Goal: Check status: Check status

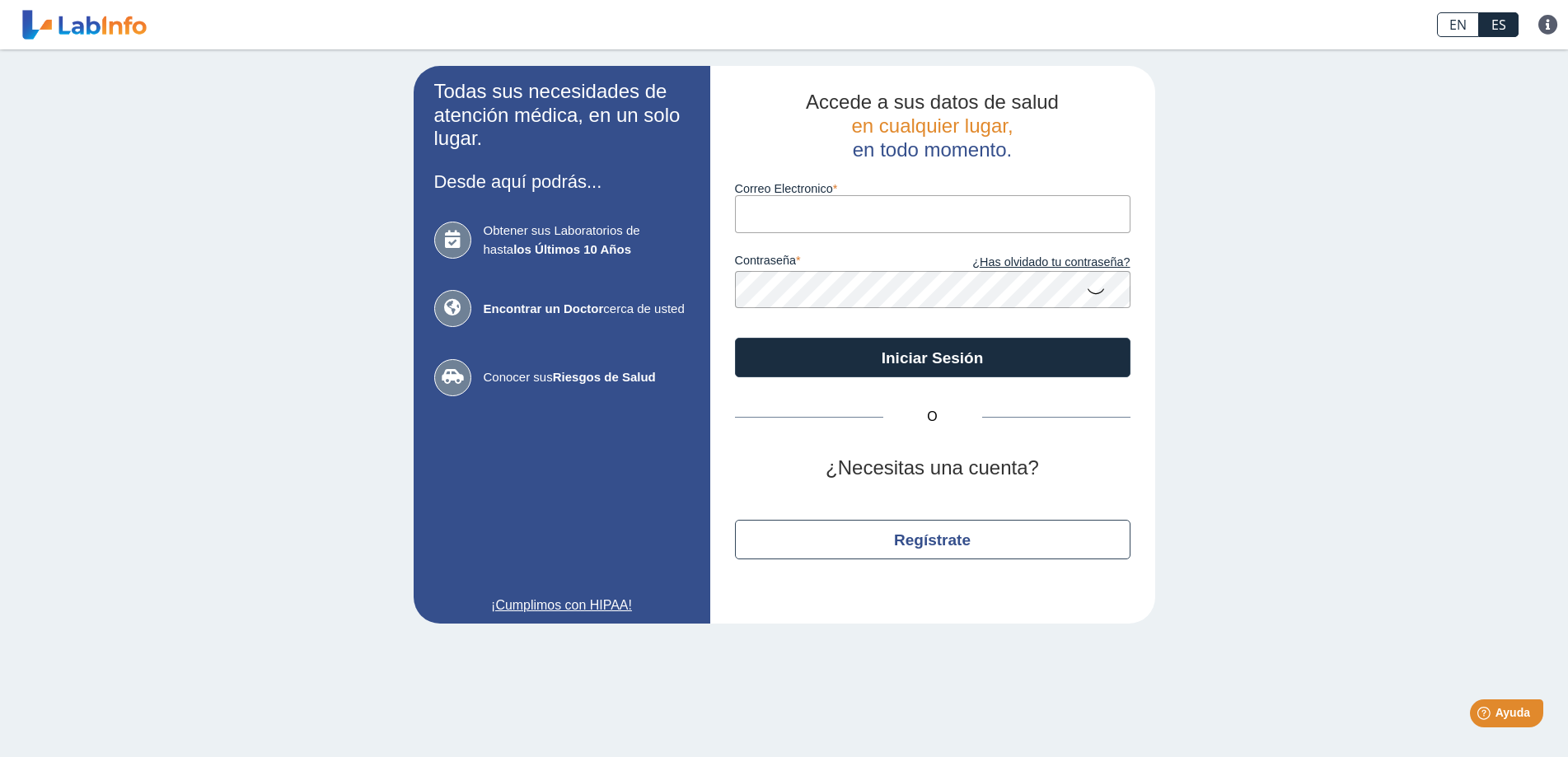
click at [807, 216] on input "Correo Electronico" at bounding box center [932, 214] width 396 height 37
type input "[EMAIL_ADDRESS][DOMAIN_NAME]"
click at [734, 338] on button "Iniciar Sesión" at bounding box center [932, 357] width 396 height 39
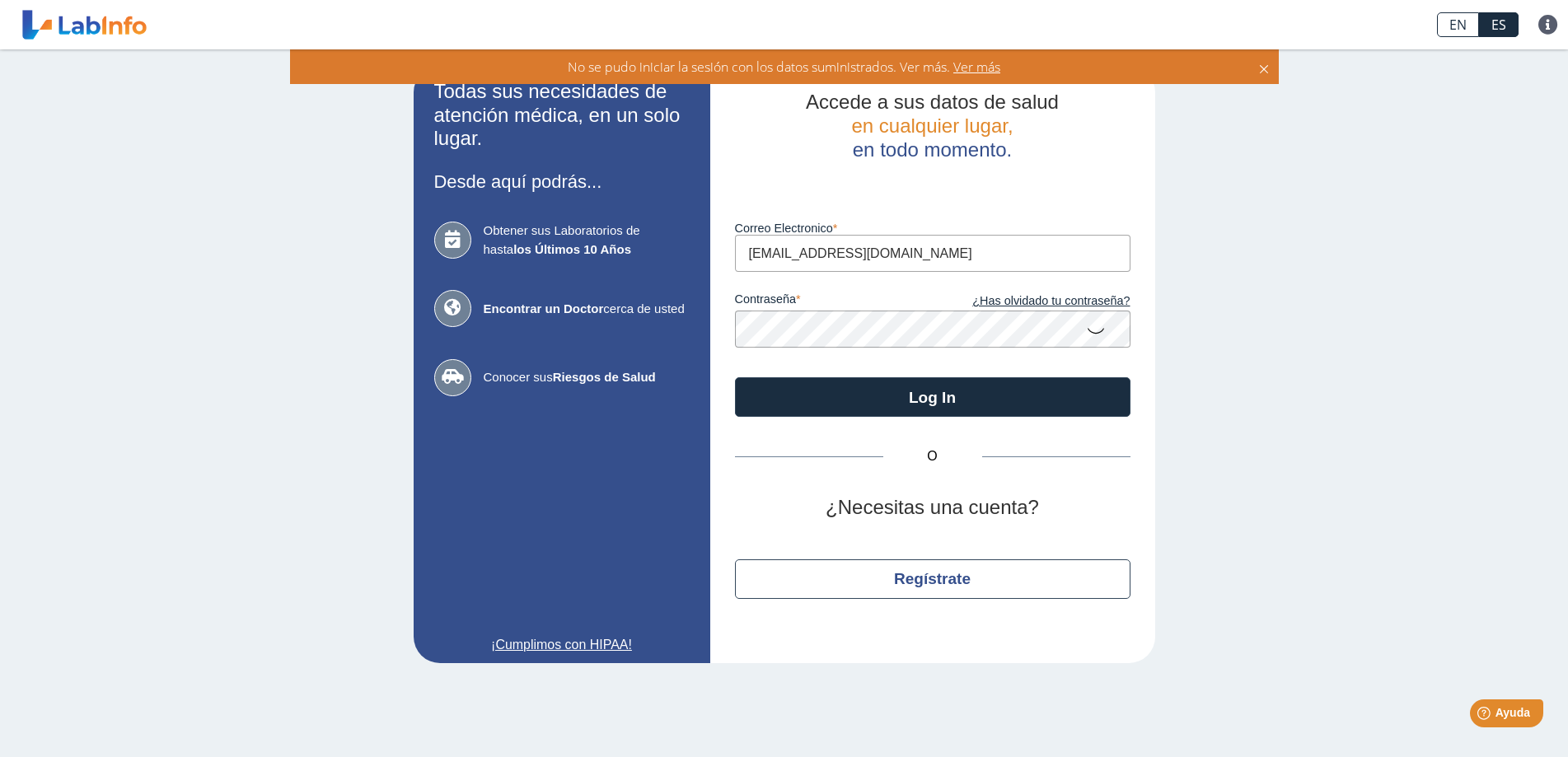
click at [1096, 336] on icon at bounding box center [1096, 330] width 20 height 32
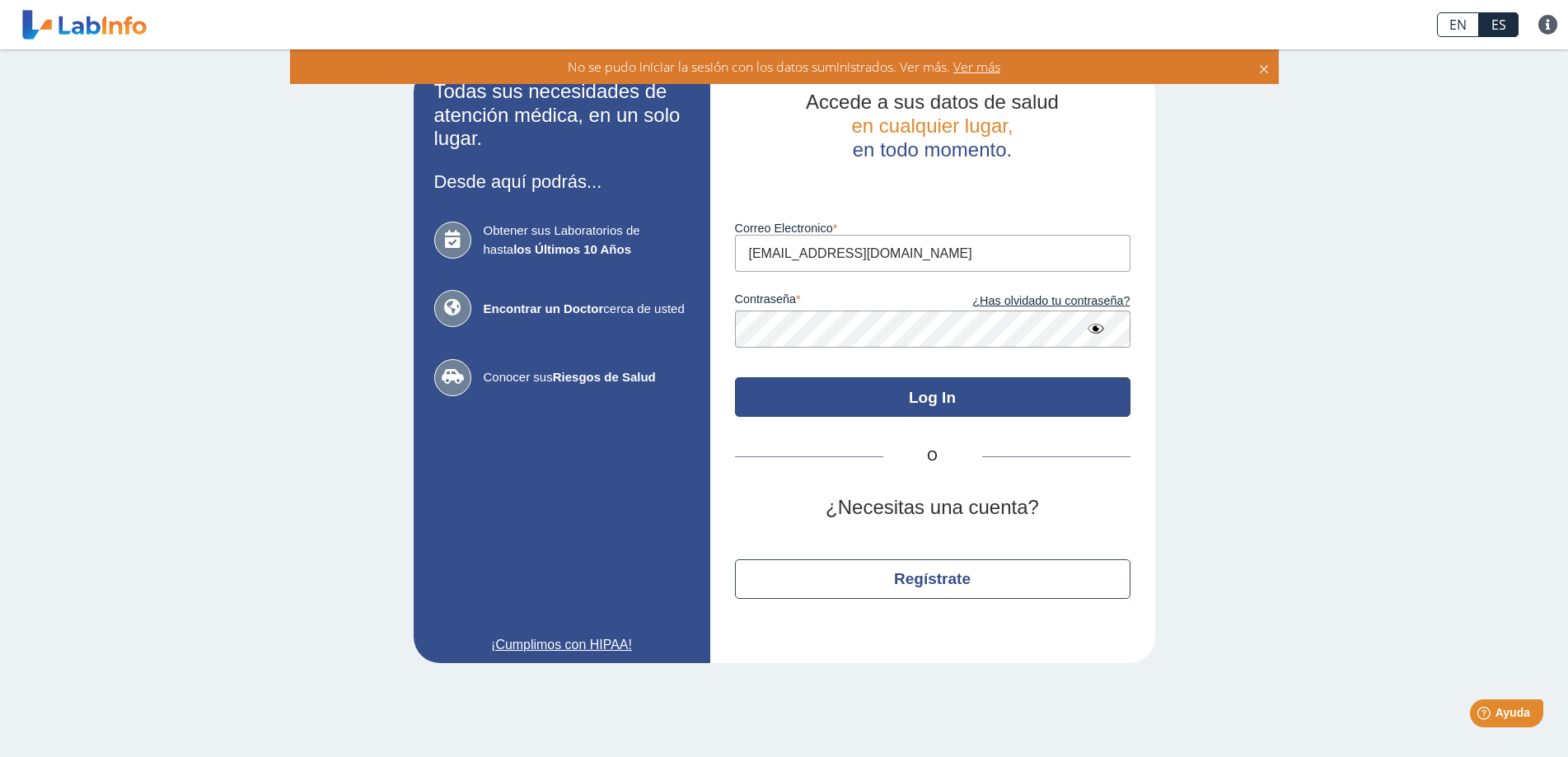
click at [867, 404] on button "Log In" at bounding box center [932, 397] width 396 height 39
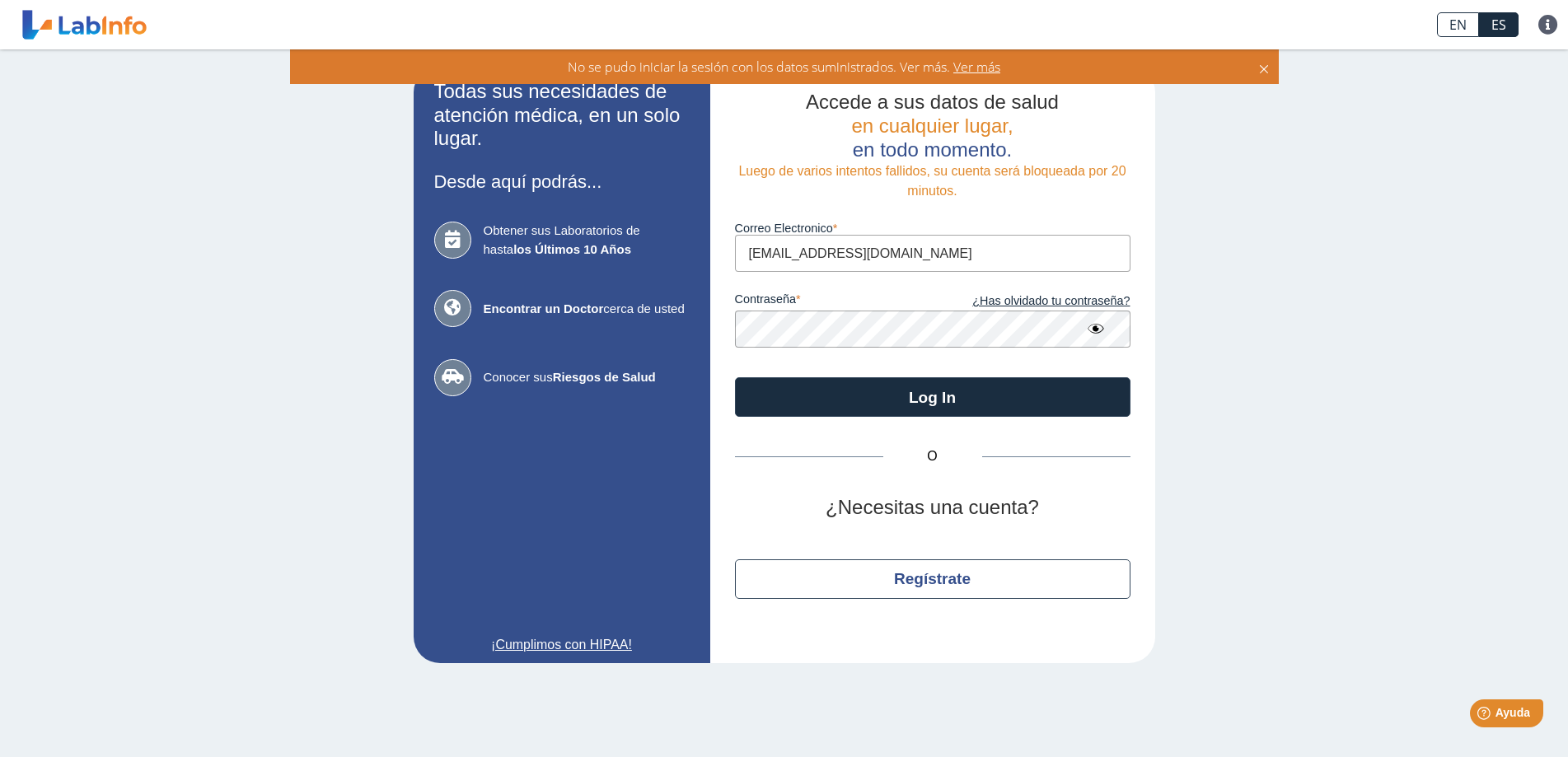
click at [734, 377] on button "Log In" at bounding box center [932, 397] width 396 height 39
click at [1022, 302] on link "¿Has olvidado tu contraseña?" at bounding box center [1031, 301] width 197 height 18
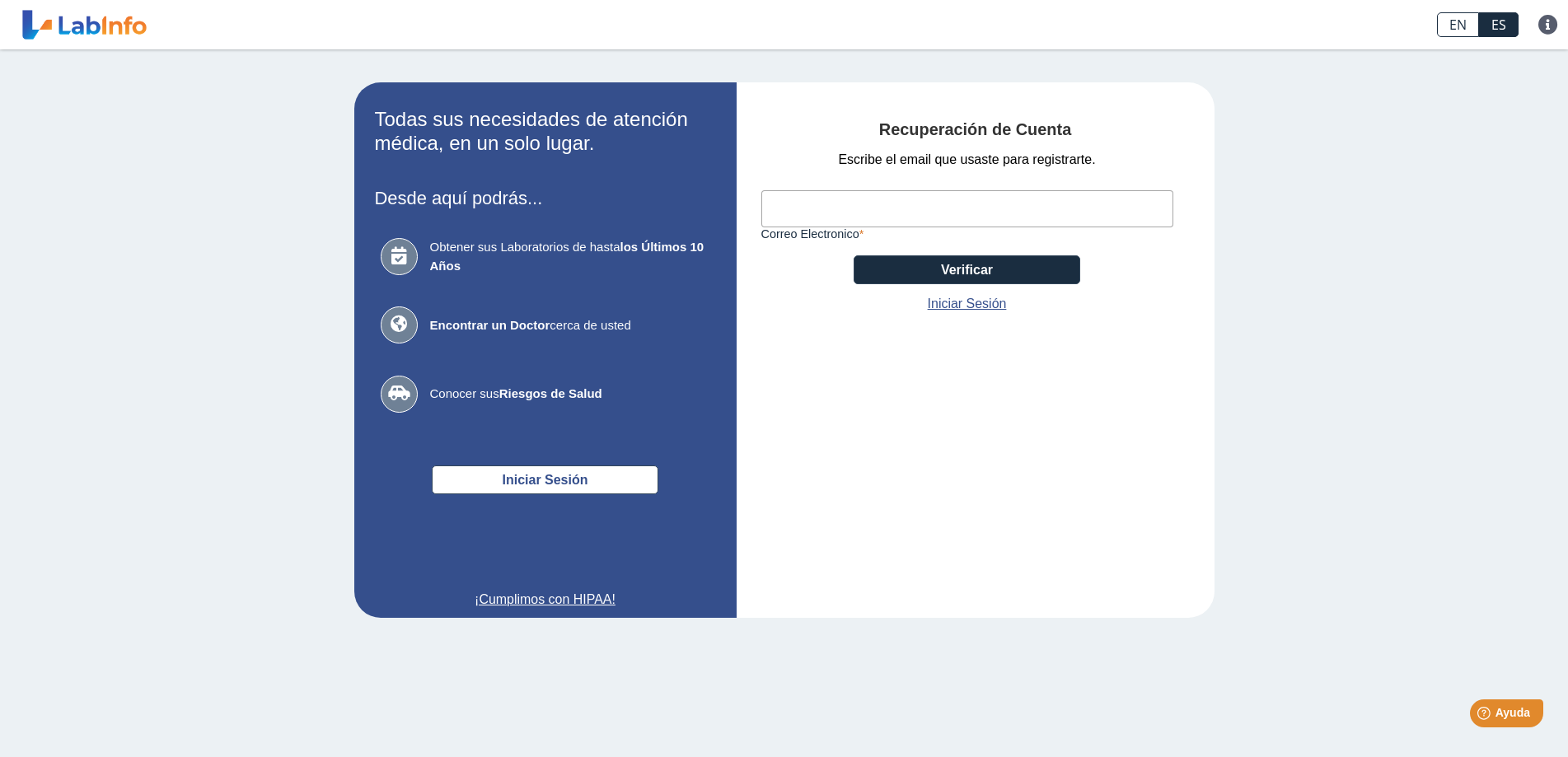
click at [849, 212] on input "Correo Electronico" at bounding box center [966, 209] width 411 height 37
type input "[EMAIL_ADDRESS][DOMAIN_NAME]"
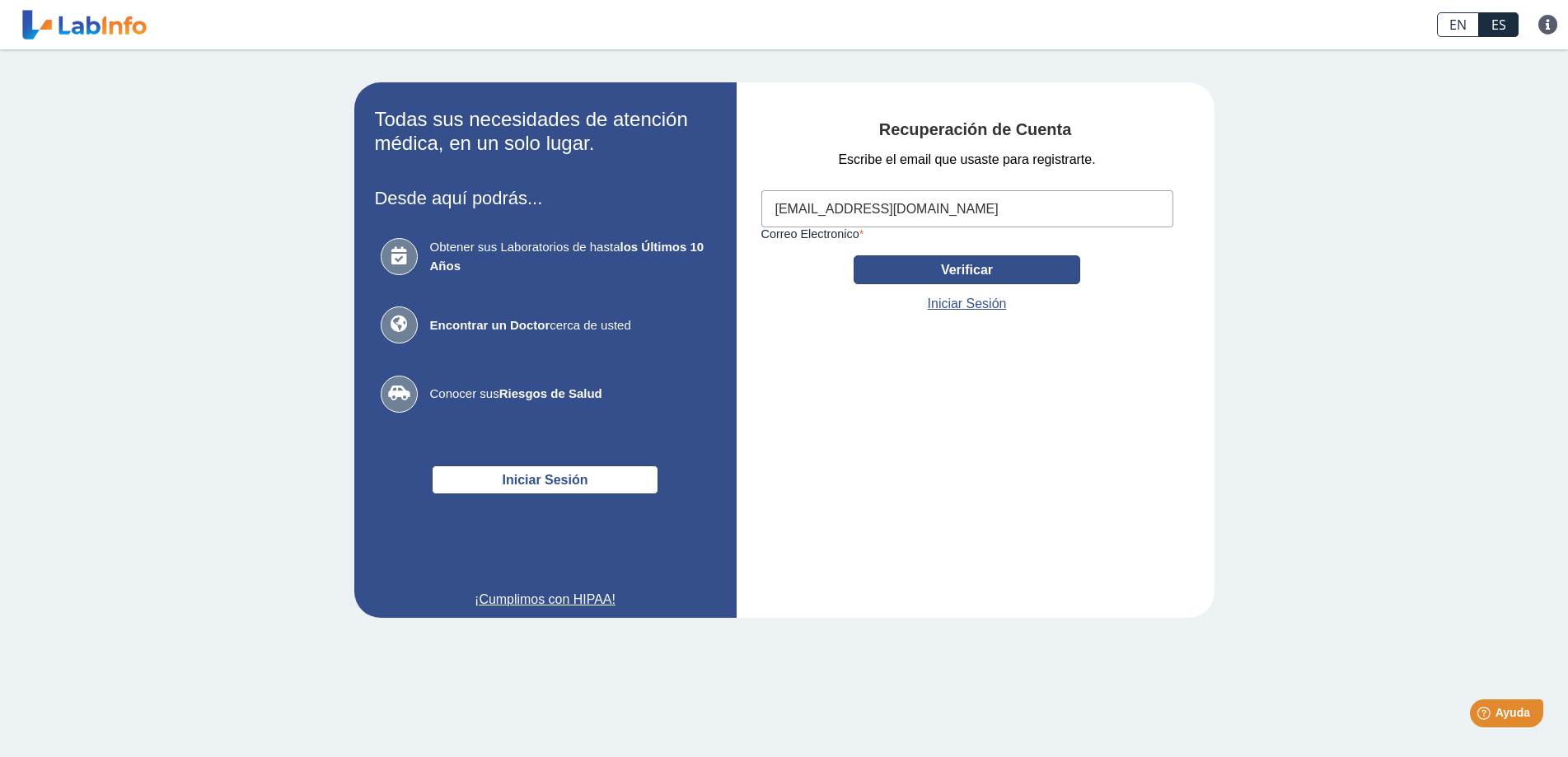
click at [949, 263] on button "Verificar" at bounding box center [966, 269] width 227 height 28
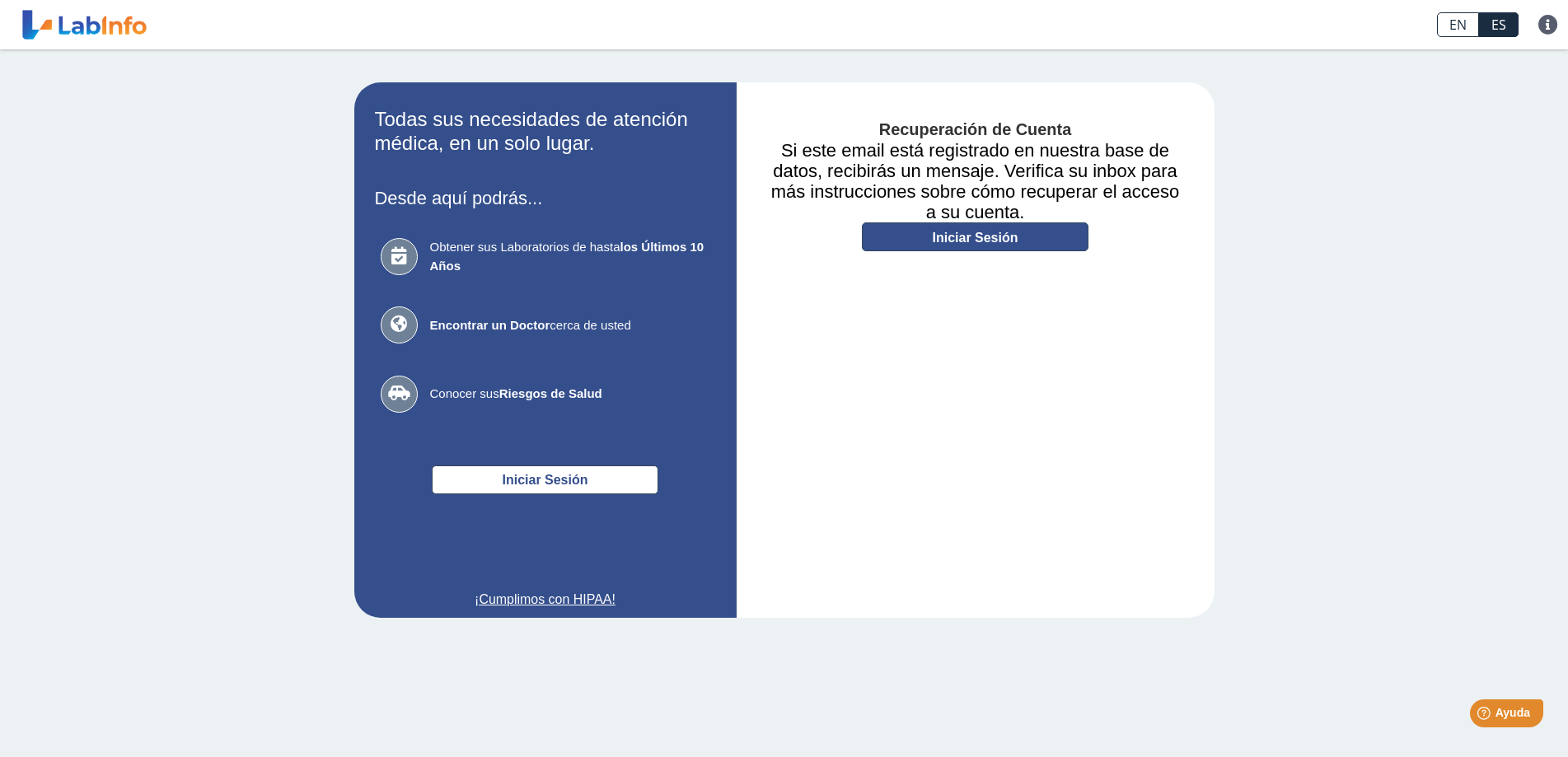
click at [1002, 240] on link "Iniciar Sesión" at bounding box center [975, 237] width 227 height 28
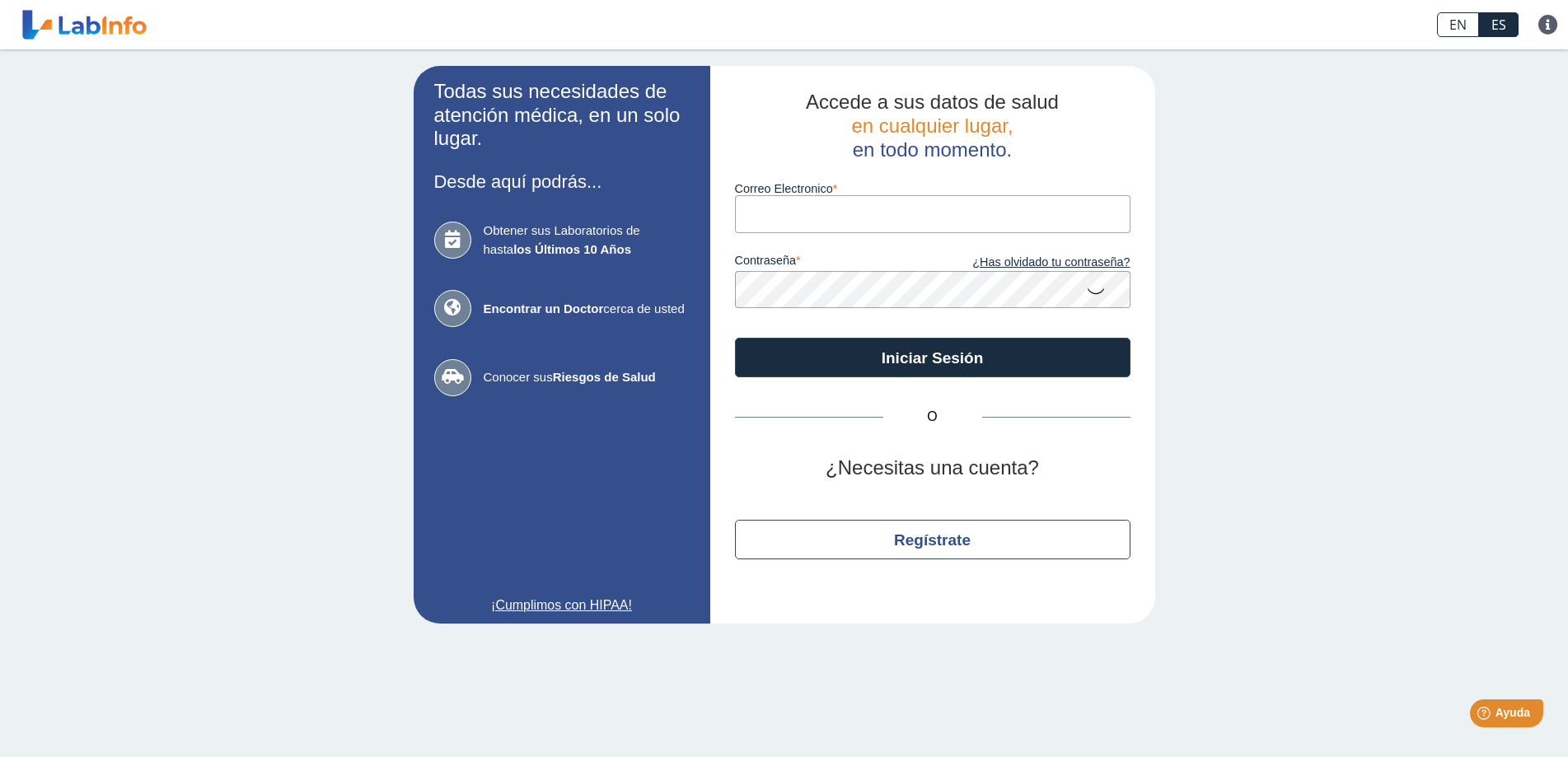
click at [1306, 245] on div "Todas sus necesidades de atención médica, en un solo lugar. Desde aquí podrás..…" at bounding box center [784, 345] width 1568 height 591
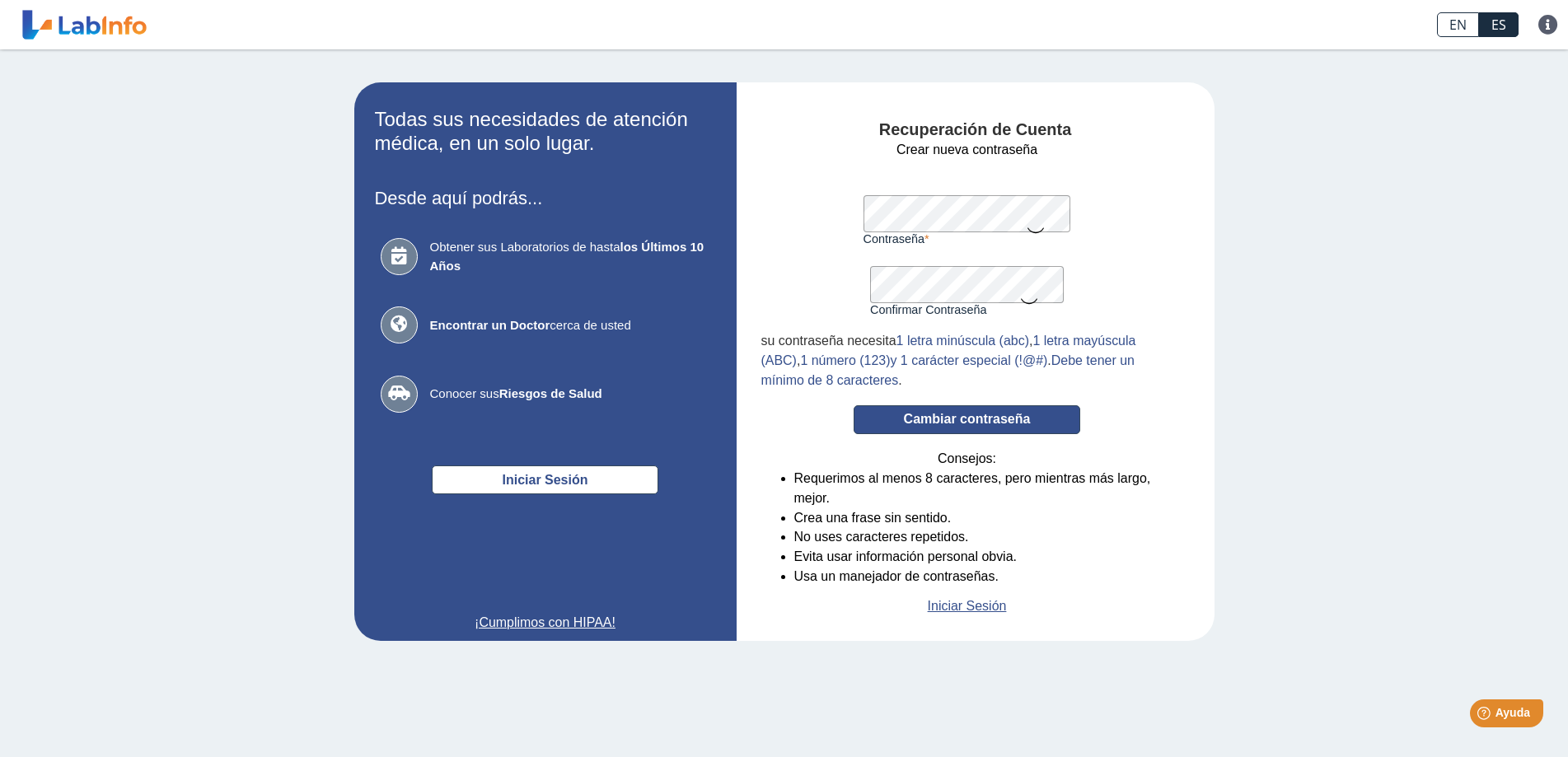
click at [1000, 417] on button "Cambiar contraseña" at bounding box center [966, 419] width 227 height 28
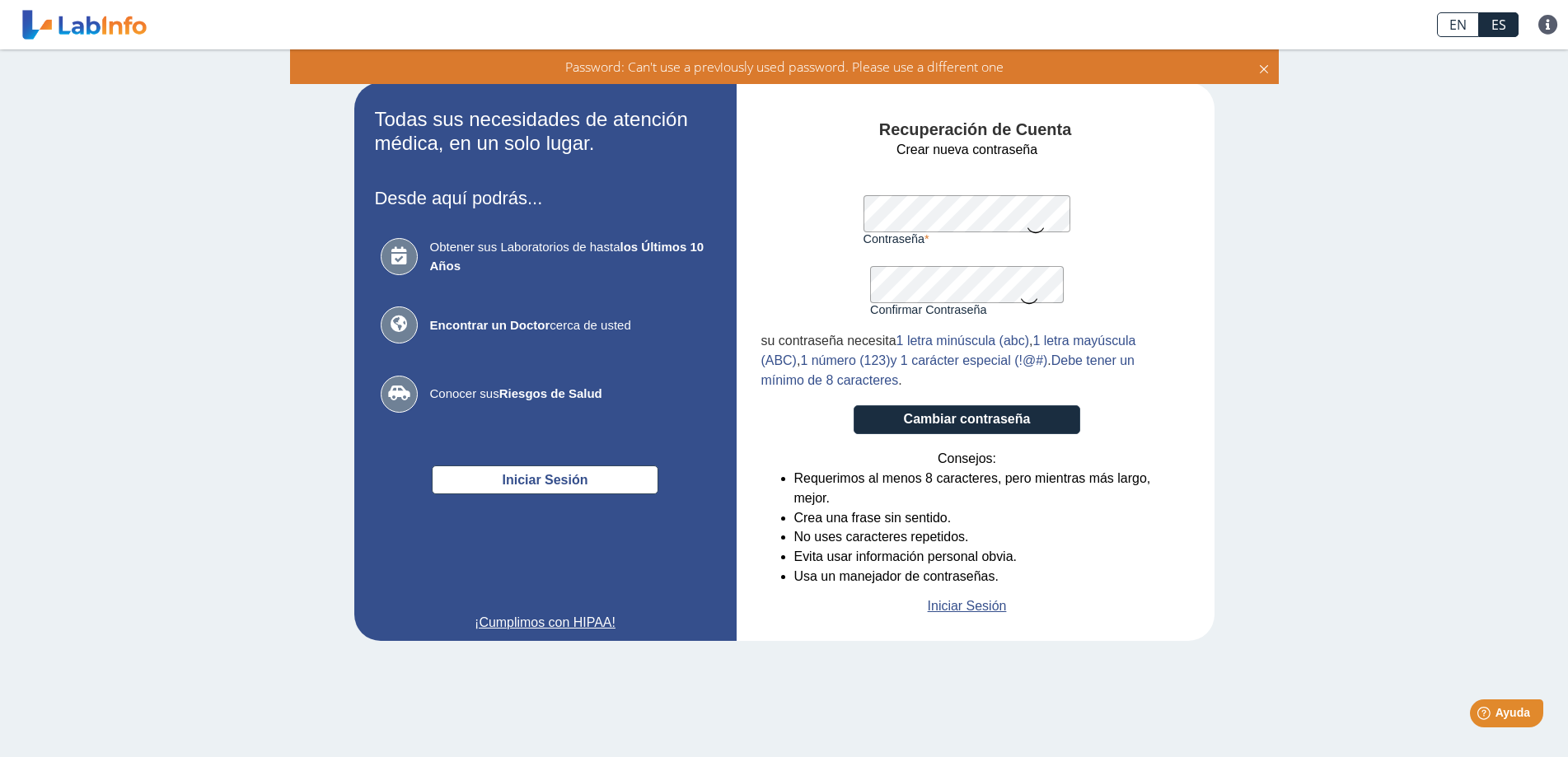
click at [796, 281] on form "Crear nueva contraseña Contraseña Una contraseña válida es requerida Confirmar …" at bounding box center [966, 378] width 411 height 476
click at [749, 200] on div "Recuperación de Cuenta Crear nueva contraseña Contraseña Una contraseña válida …" at bounding box center [975, 361] width 478 height 559
click at [1036, 228] on icon at bounding box center [1036, 229] width 20 height 32
click at [1034, 299] on icon at bounding box center [1029, 299] width 20 height 32
click at [966, 421] on button "Cambiar contraseña" at bounding box center [966, 419] width 227 height 28
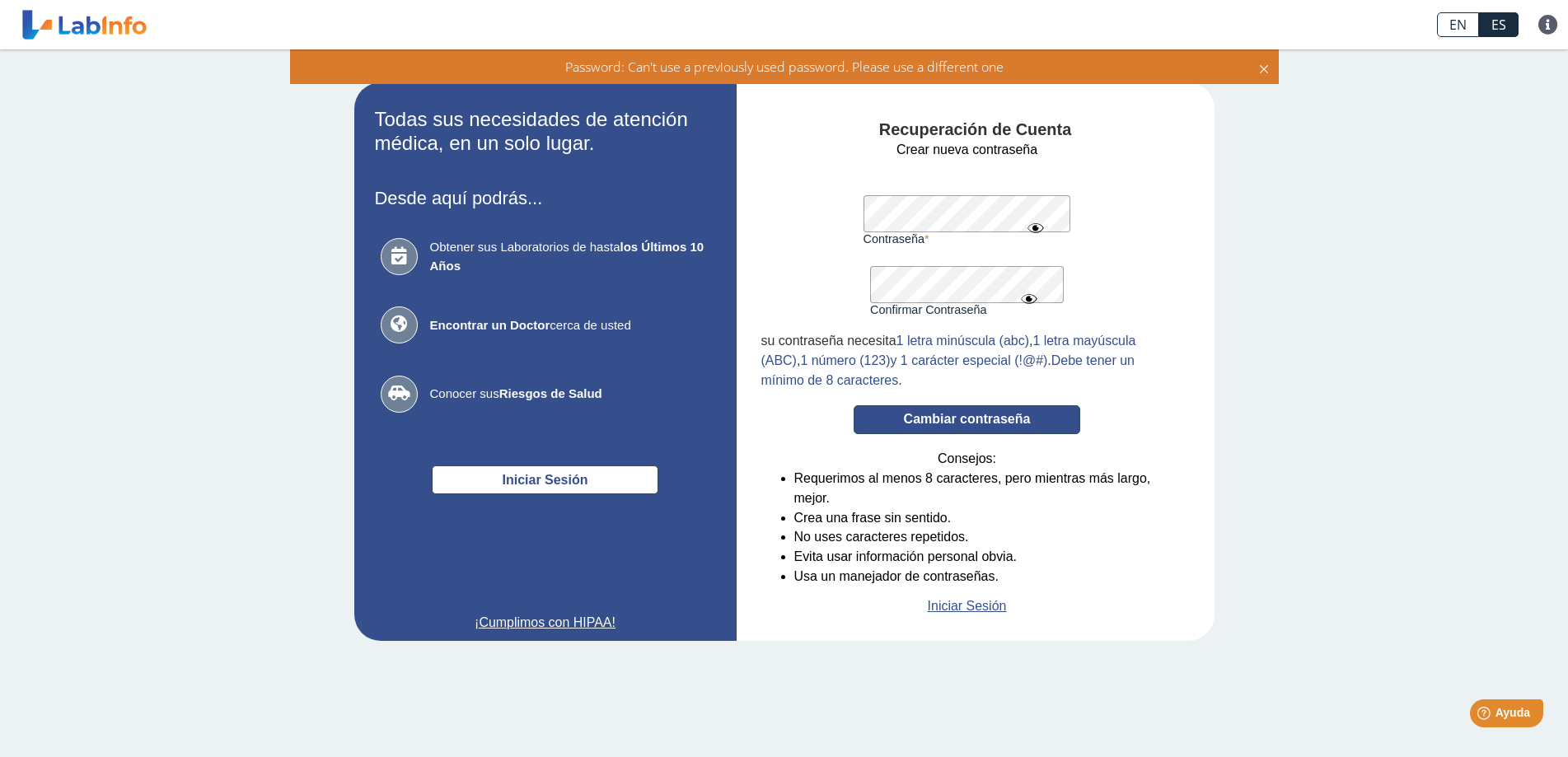
click at [948, 424] on button "Cambiar contraseña" at bounding box center [966, 419] width 227 height 28
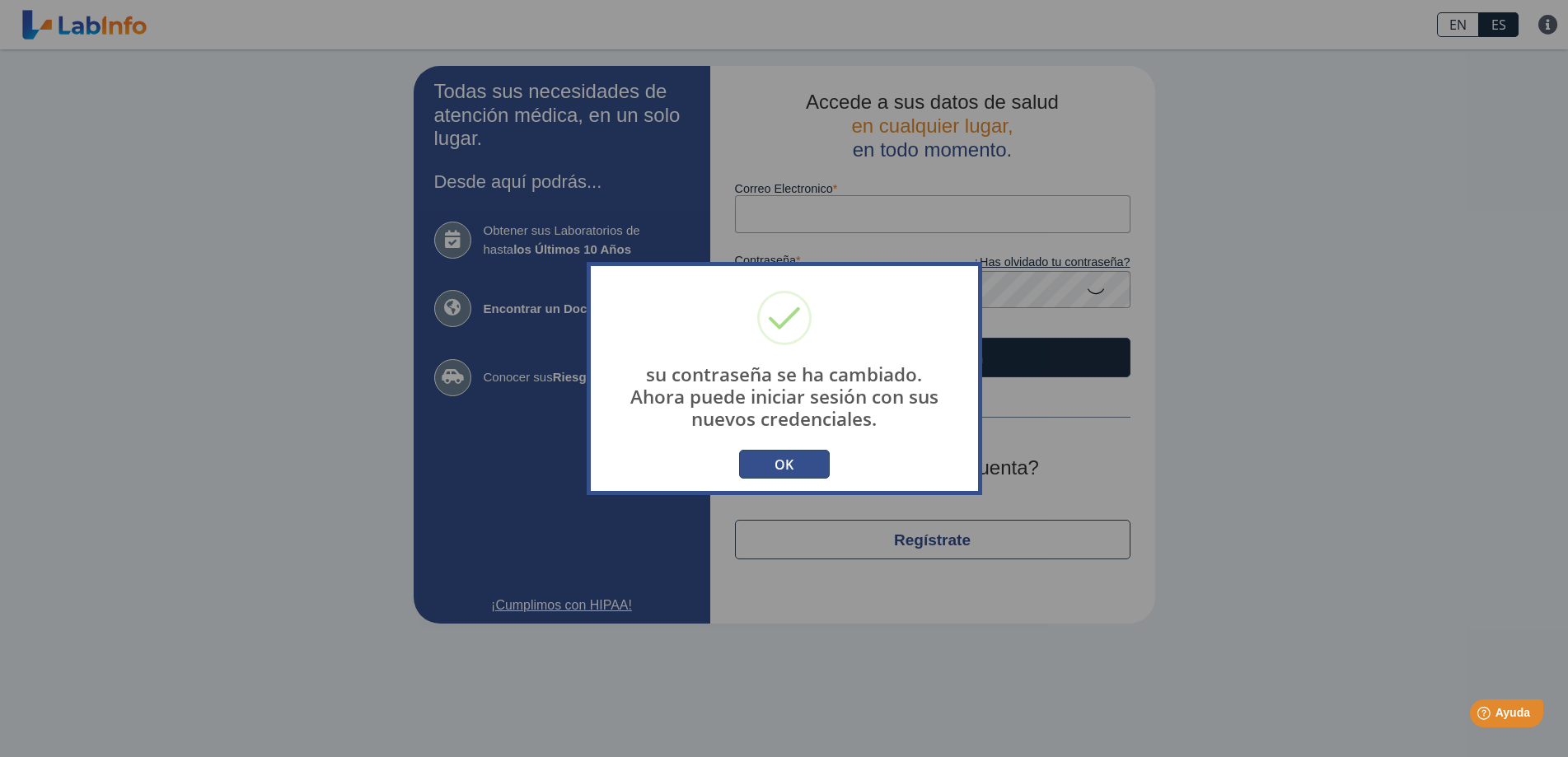
click at [790, 458] on button "OK" at bounding box center [784, 463] width 90 height 28
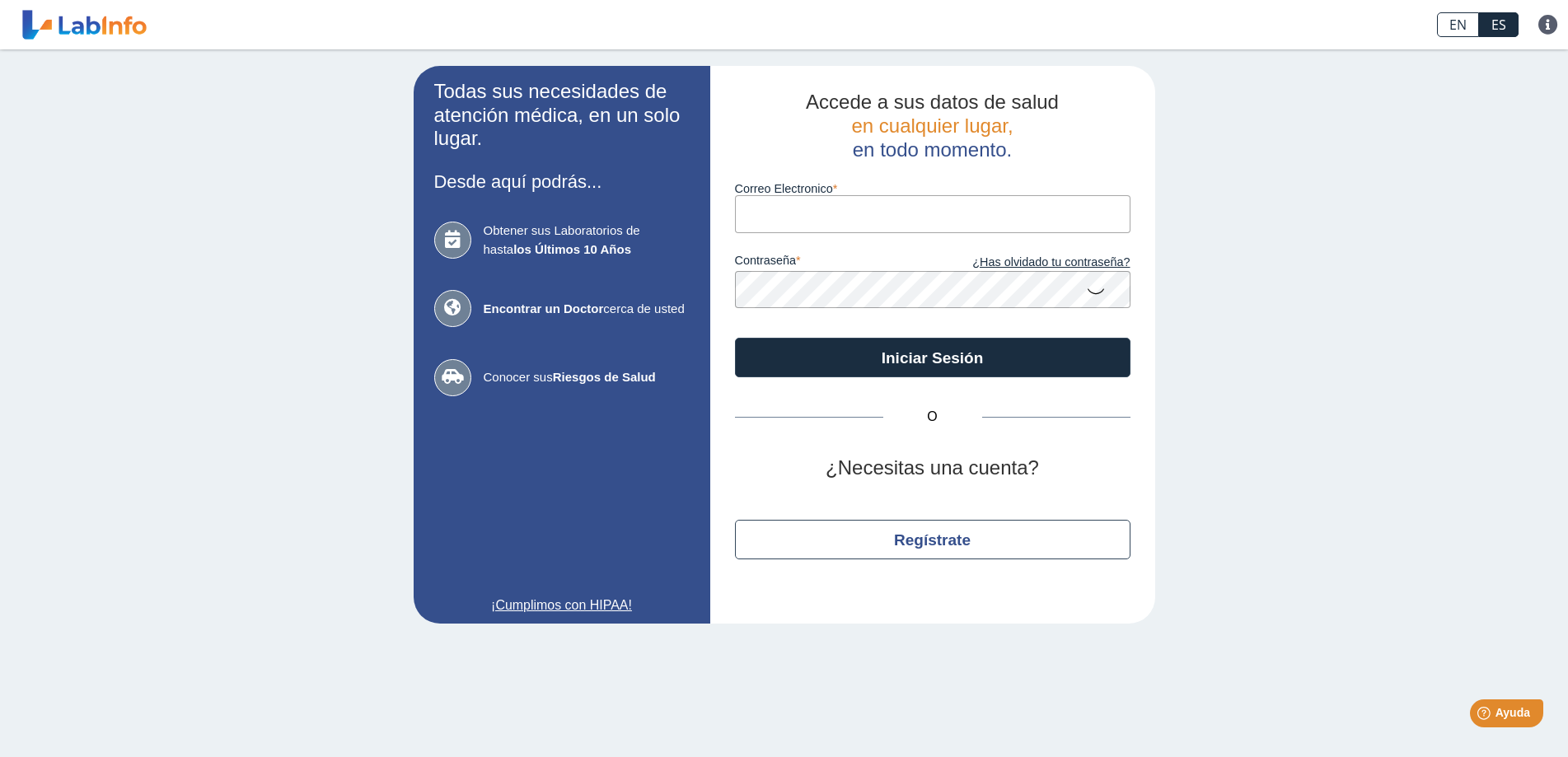
click at [105, 20] on link at bounding box center [84, 25] width 135 height 41
click at [827, 212] on input "Correo Electronico" at bounding box center [932, 214] width 396 height 37
type input "[EMAIL_ADDRESS][DOMAIN_NAME]"
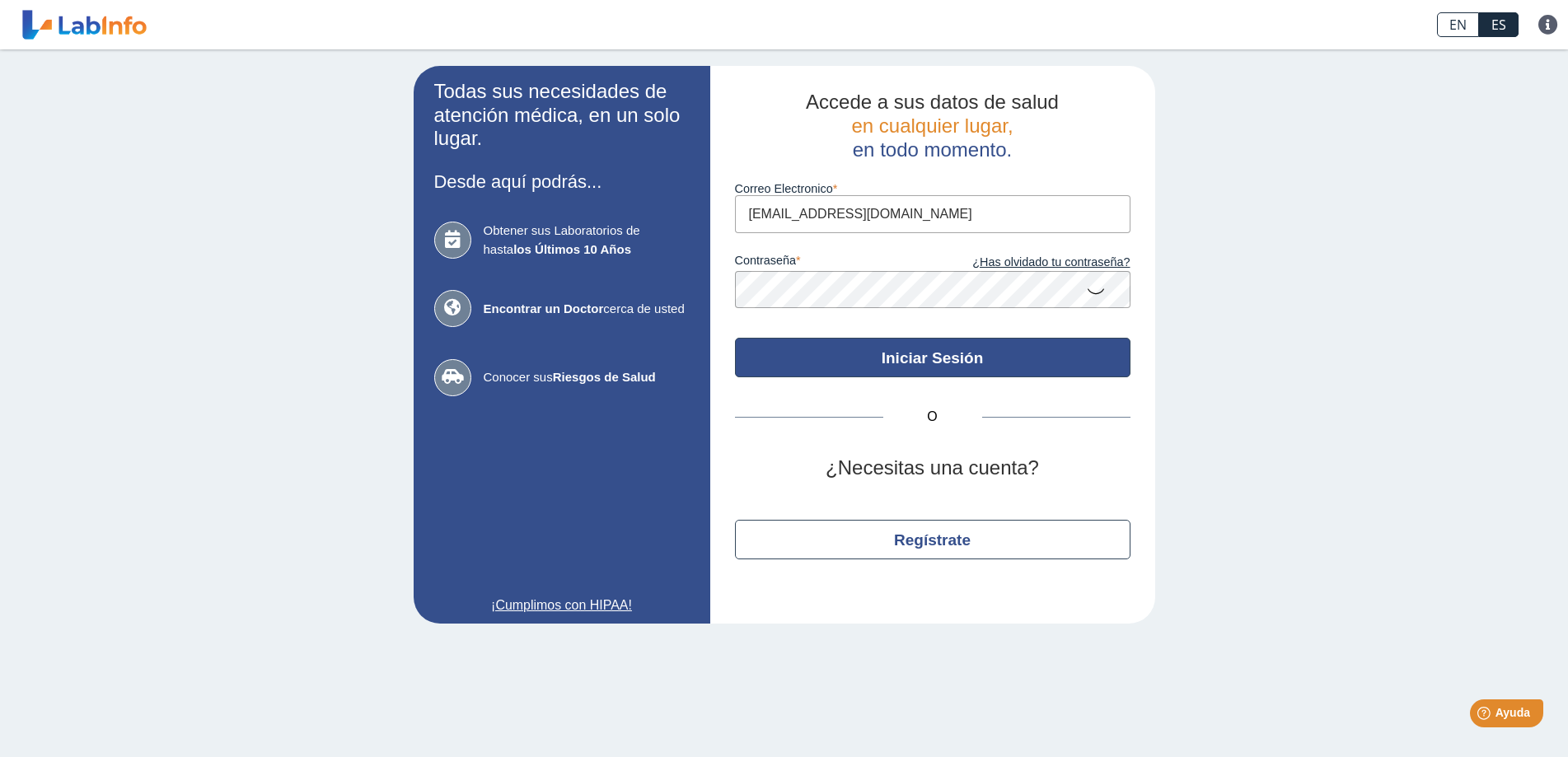
click at [859, 358] on button "Iniciar Sesión" at bounding box center [932, 357] width 396 height 39
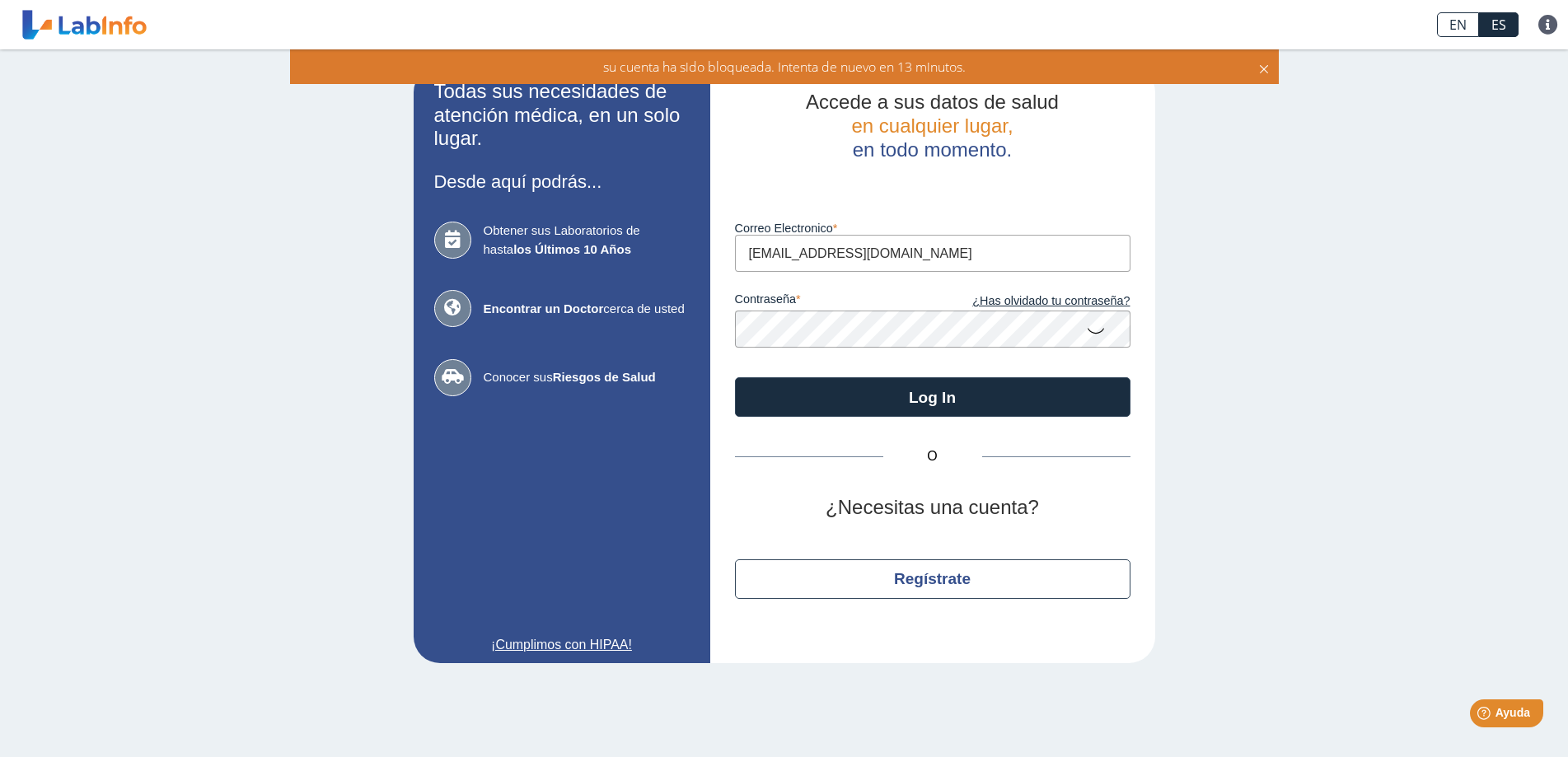
drag, startPoint x: 100, startPoint y: 31, endPoint x: 91, endPoint y: 36, distance: 10.3
click at [96, 33] on link at bounding box center [84, 25] width 135 height 41
click at [92, 35] on link at bounding box center [84, 25] width 135 height 41
click at [93, 30] on link at bounding box center [84, 25] width 135 height 41
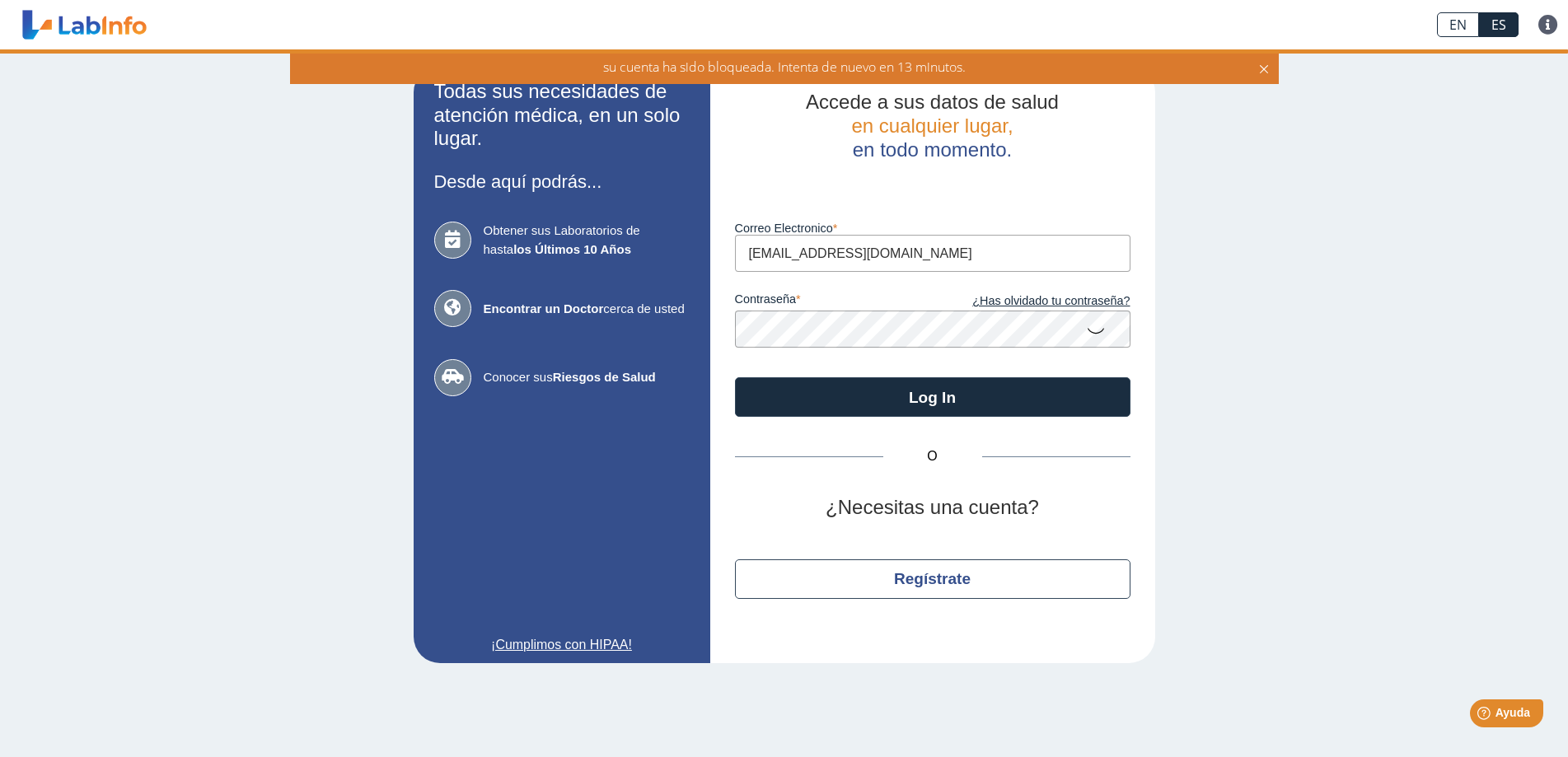
click at [93, 30] on link at bounding box center [84, 25] width 135 height 41
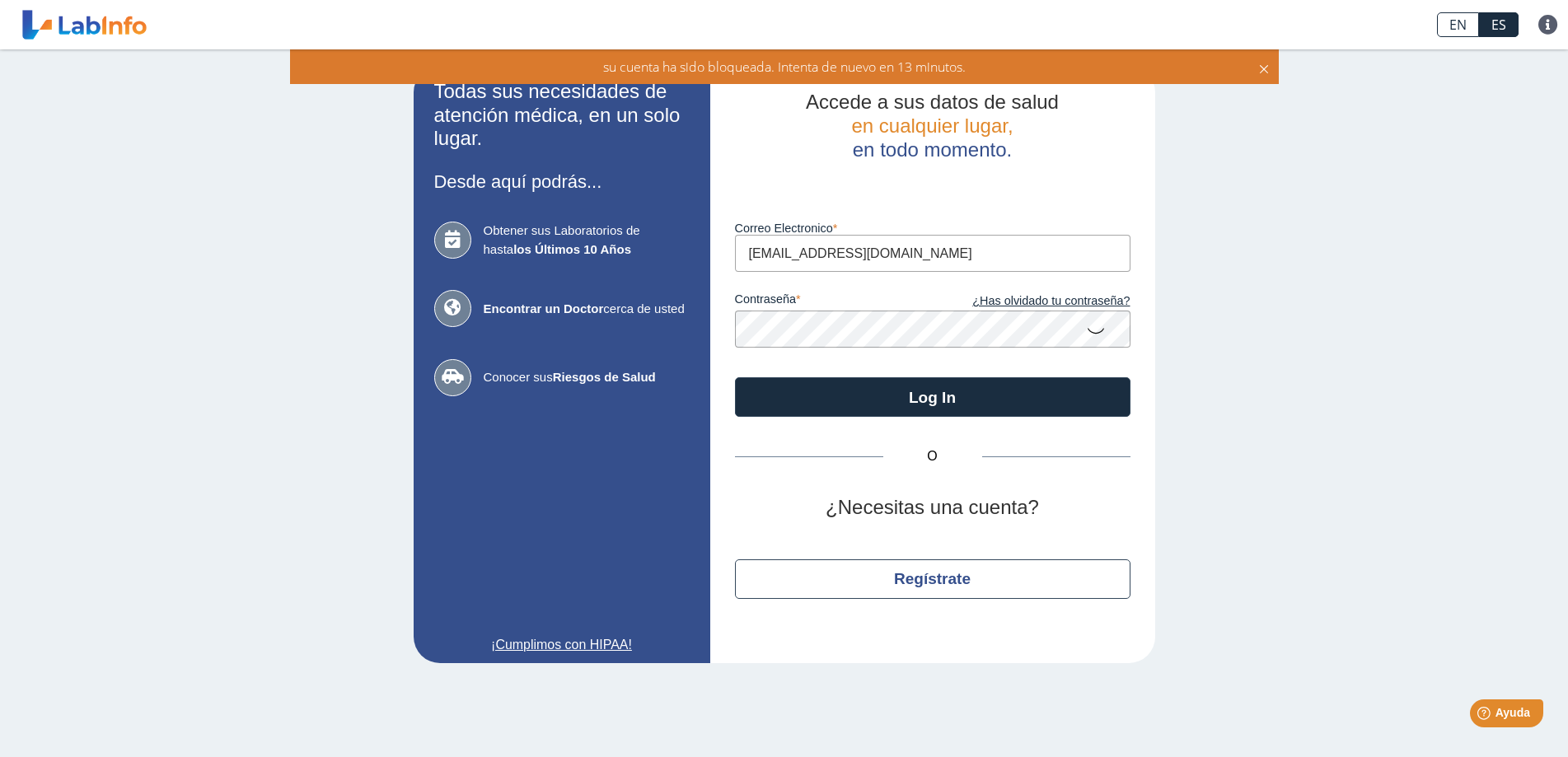
click at [95, 27] on link at bounding box center [84, 25] width 135 height 41
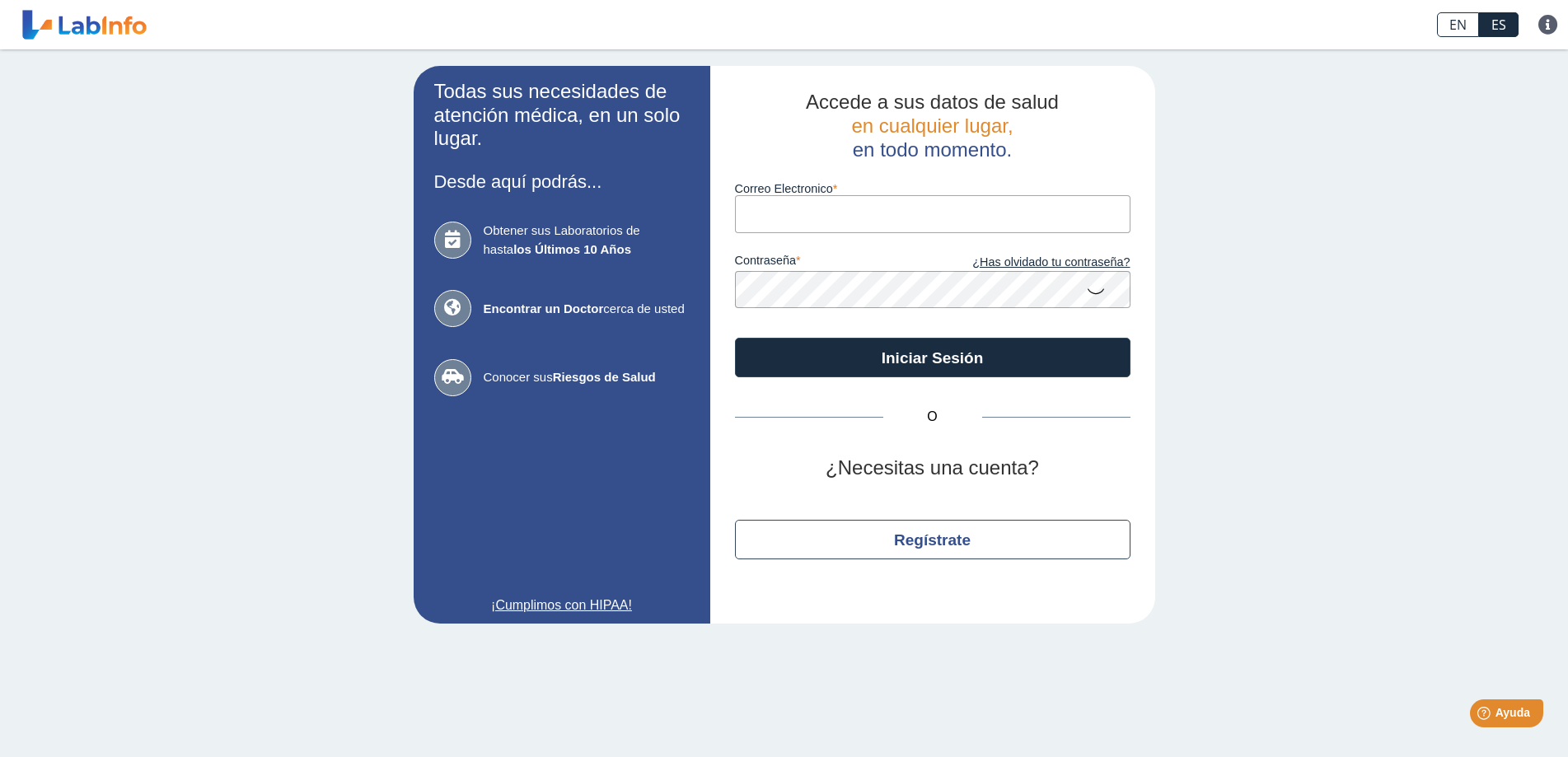
click at [819, 217] on input "Correo Electronico" at bounding box center [932, 214] width 396 height 37
type input "[EMAIL_ADDRESS][DOMAIN_NAME]"
click at [1098, 295] on icon at bounding box center [1096, 290] width 20 height 32
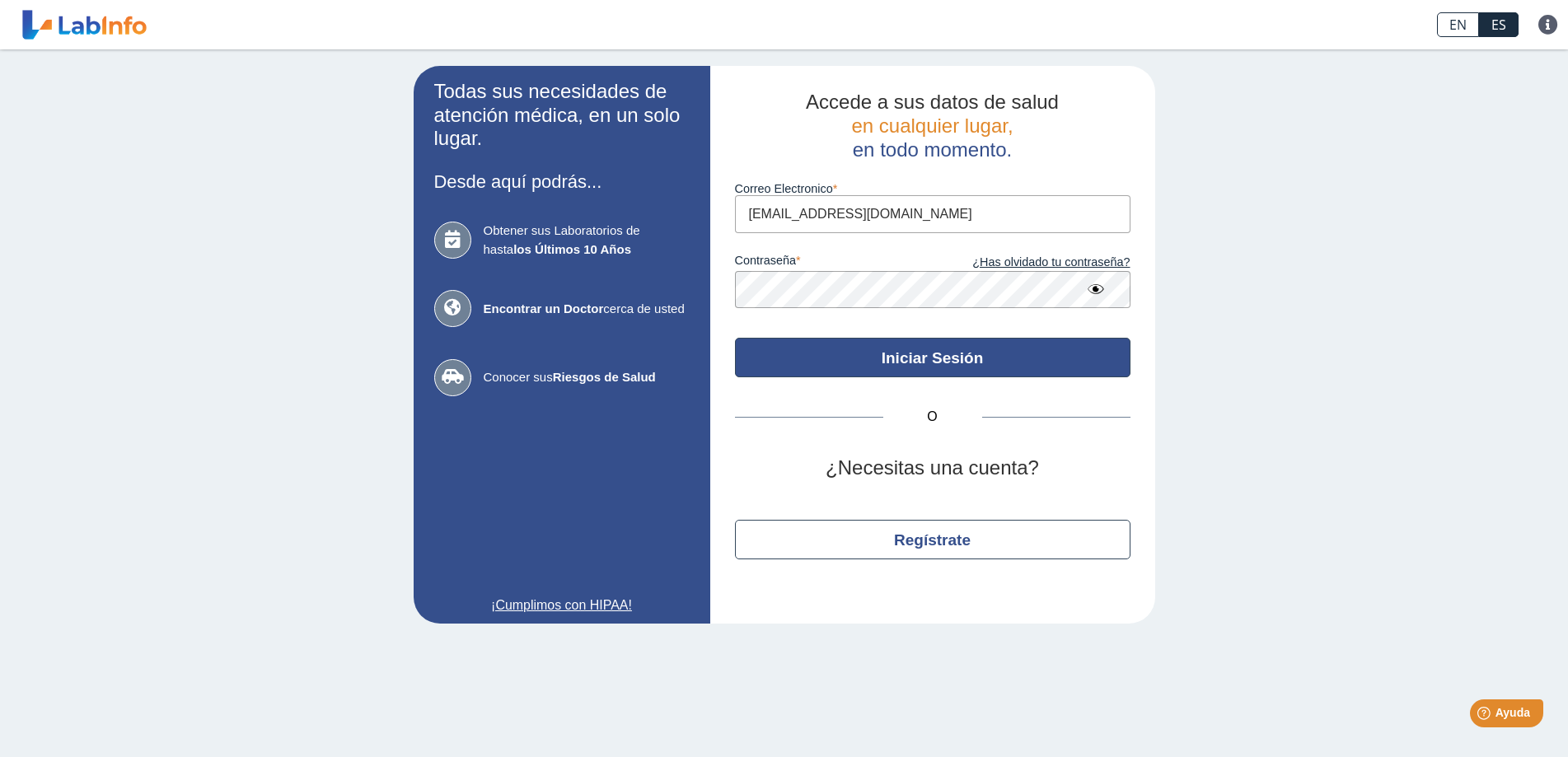
click at [977, 345] on button "Iniciar Sesión" at bounding box center [932, 357] width 396 height 39
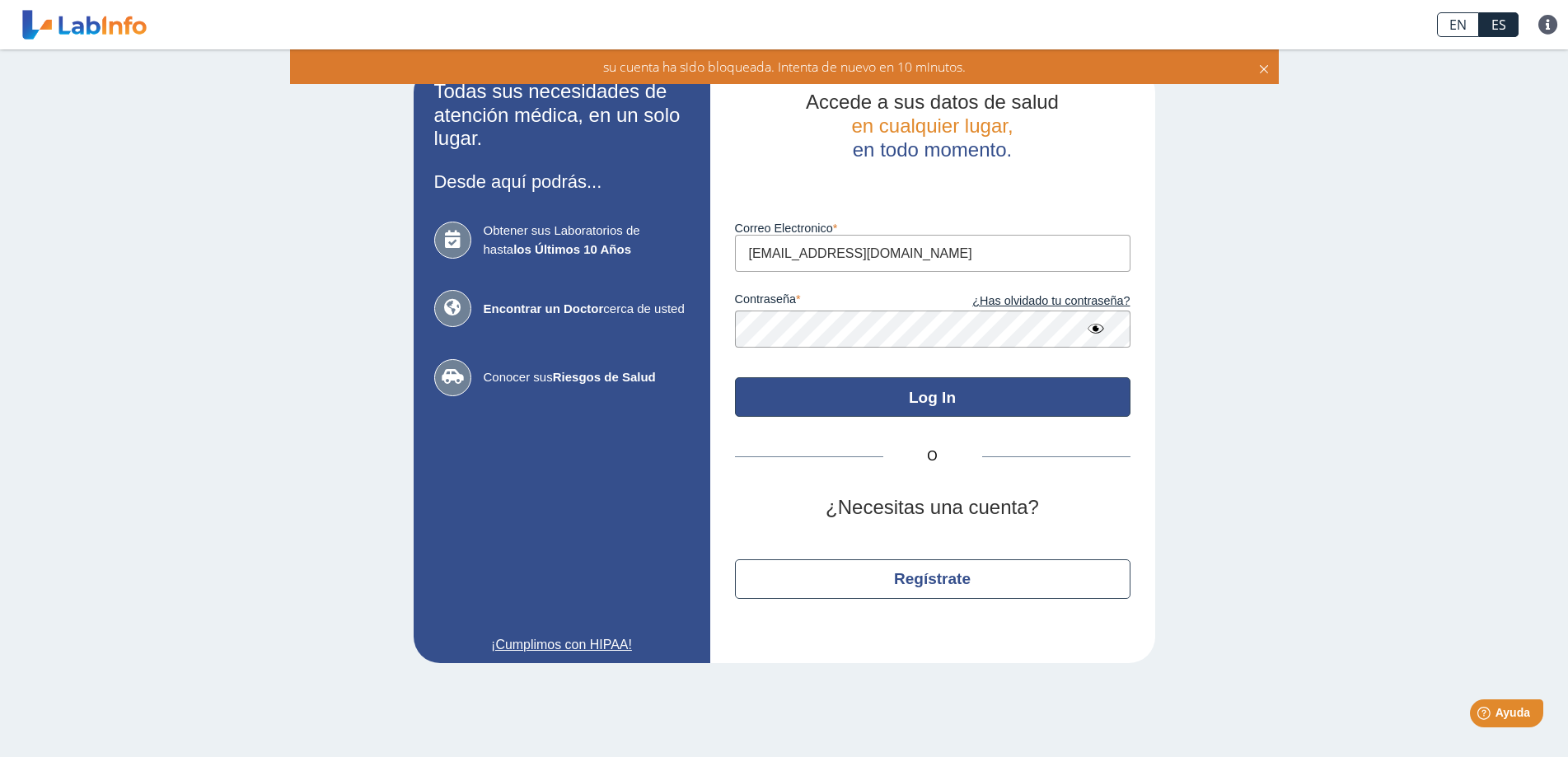
click at [928, 397] on button "Log In" at bounding box center [932, 397] width 396 height 39
click at [907, 382] on button "Log In" at bounding box center [932, 397] width 396 height 39
click at [909, 386] on button "Log In" at bounding box center [932, 397] width 396 height 39
click at [909, 401] on button "Log In" at bounding box center [932, 397] width 396 height 39
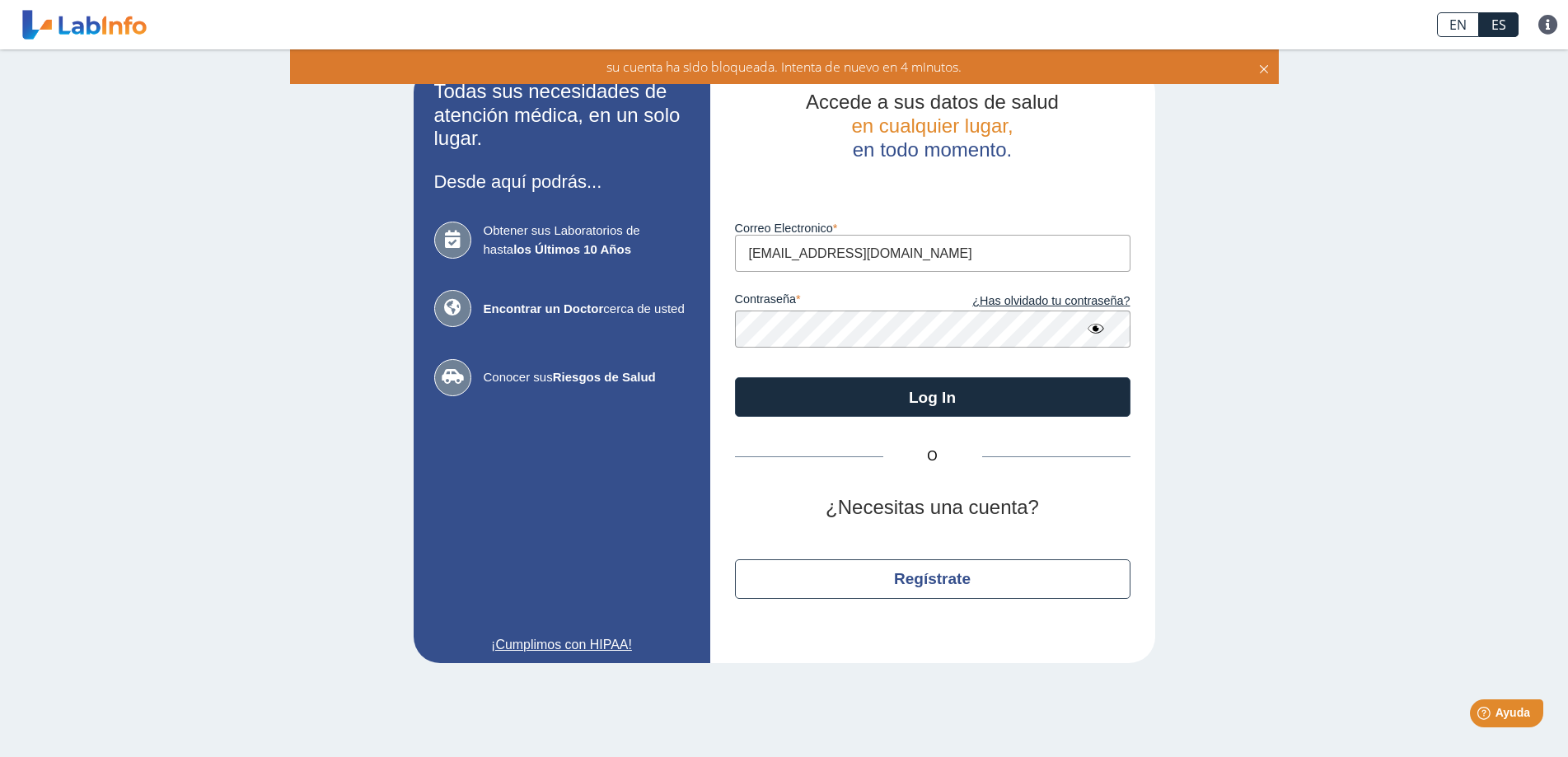
click at [1244, 314] on div "Todas sus necesidades de atención médica, en un solo lugar. Desde aquí podrás..…" at bounding box center [784, 364] width 1568 height 630
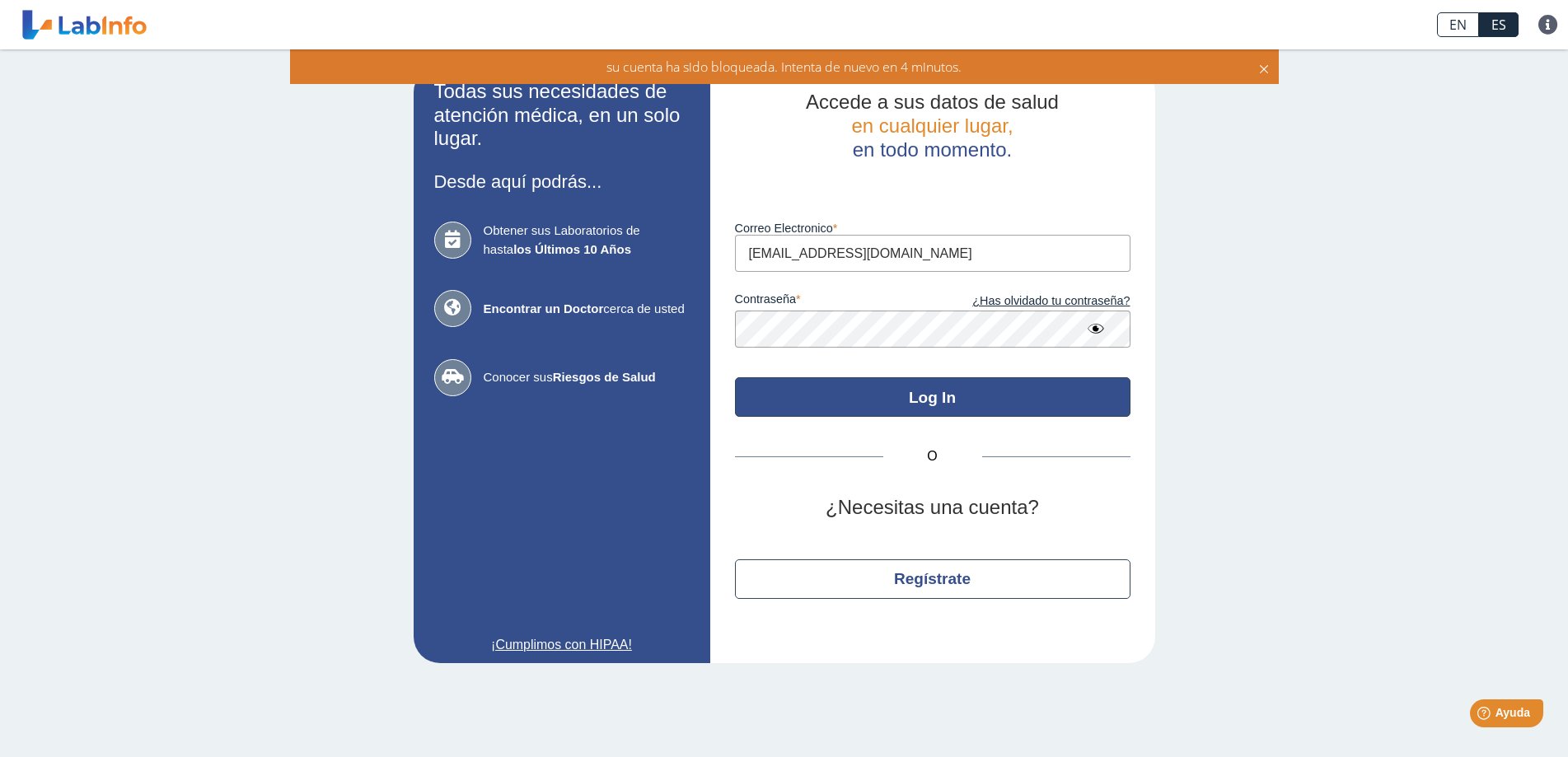
click at [980, 392] on button "Log In" at bounding box center [932, 397] width 396 height 39
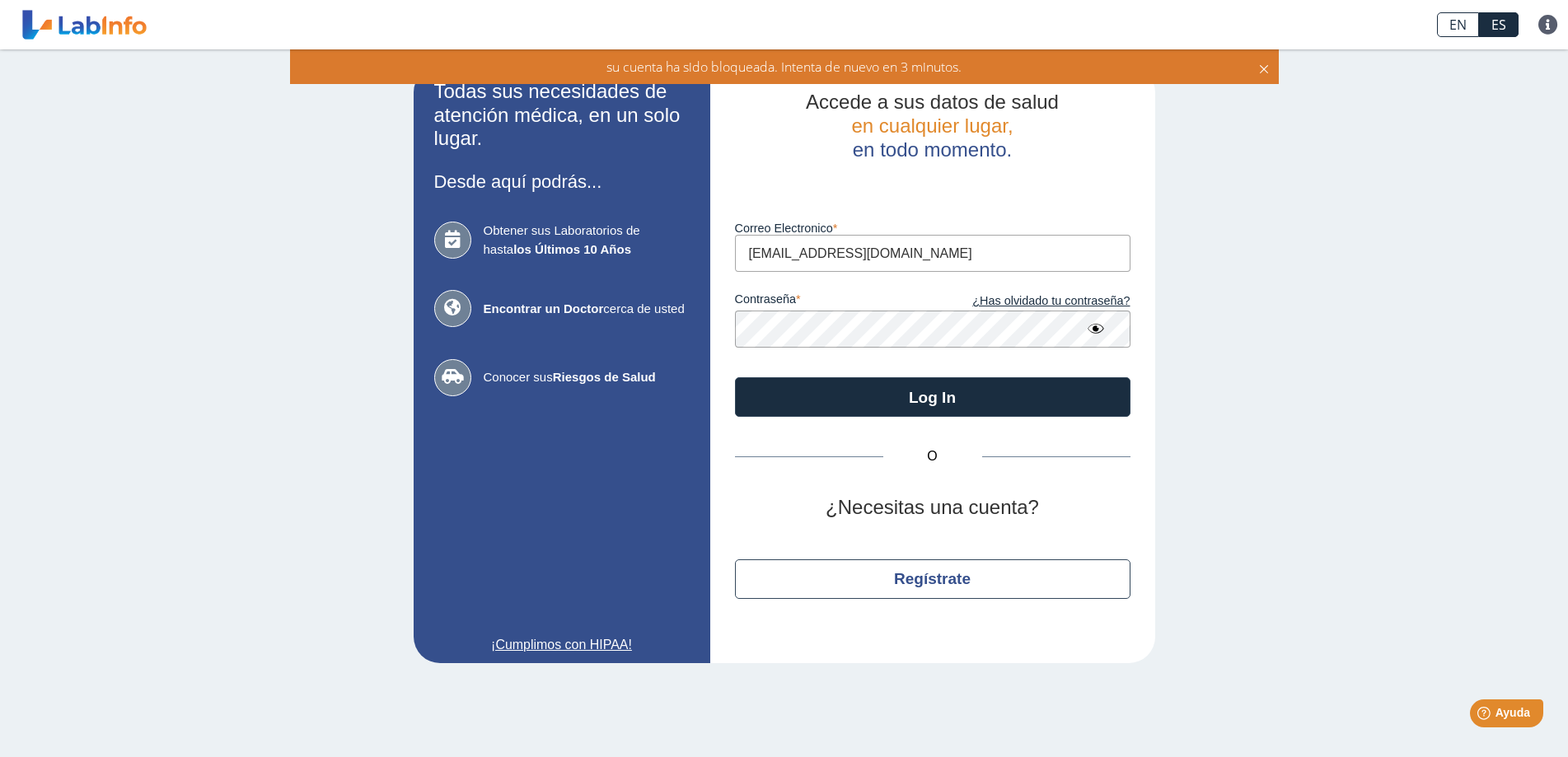
click at [1332, 263] on div "Todas sus necesidades de atención médica, en un solo lugar. Desde aquí podrás..…" at bounding box center [784, 364] width 1568 height 630
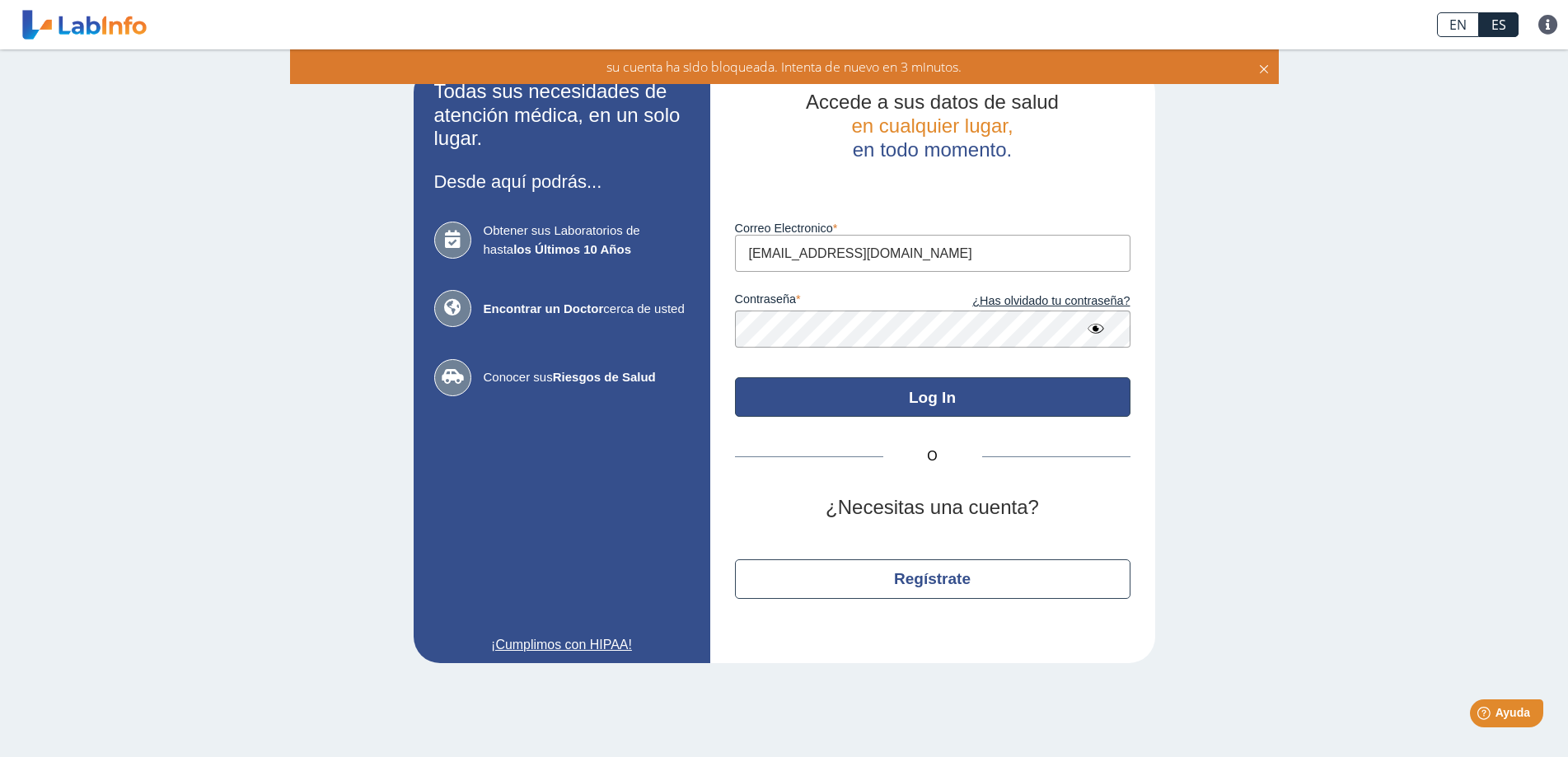
click at [941, 402] on button "Log In" at bounding box center [932, 397] width 396 height 39
click at [996, 402] on button "Log In" at bounding box center [932, 397] width 396 height 39
click at [988, 396] on button "Log In" at bounding box center [932, 397] width 396 height 39
click at [929, 395] on button "Log In" at bounding box center [932, 397] width 396 height 39
click at [954, 396] on button "Log In" at bounding box center [932, 397] width 396 height 39
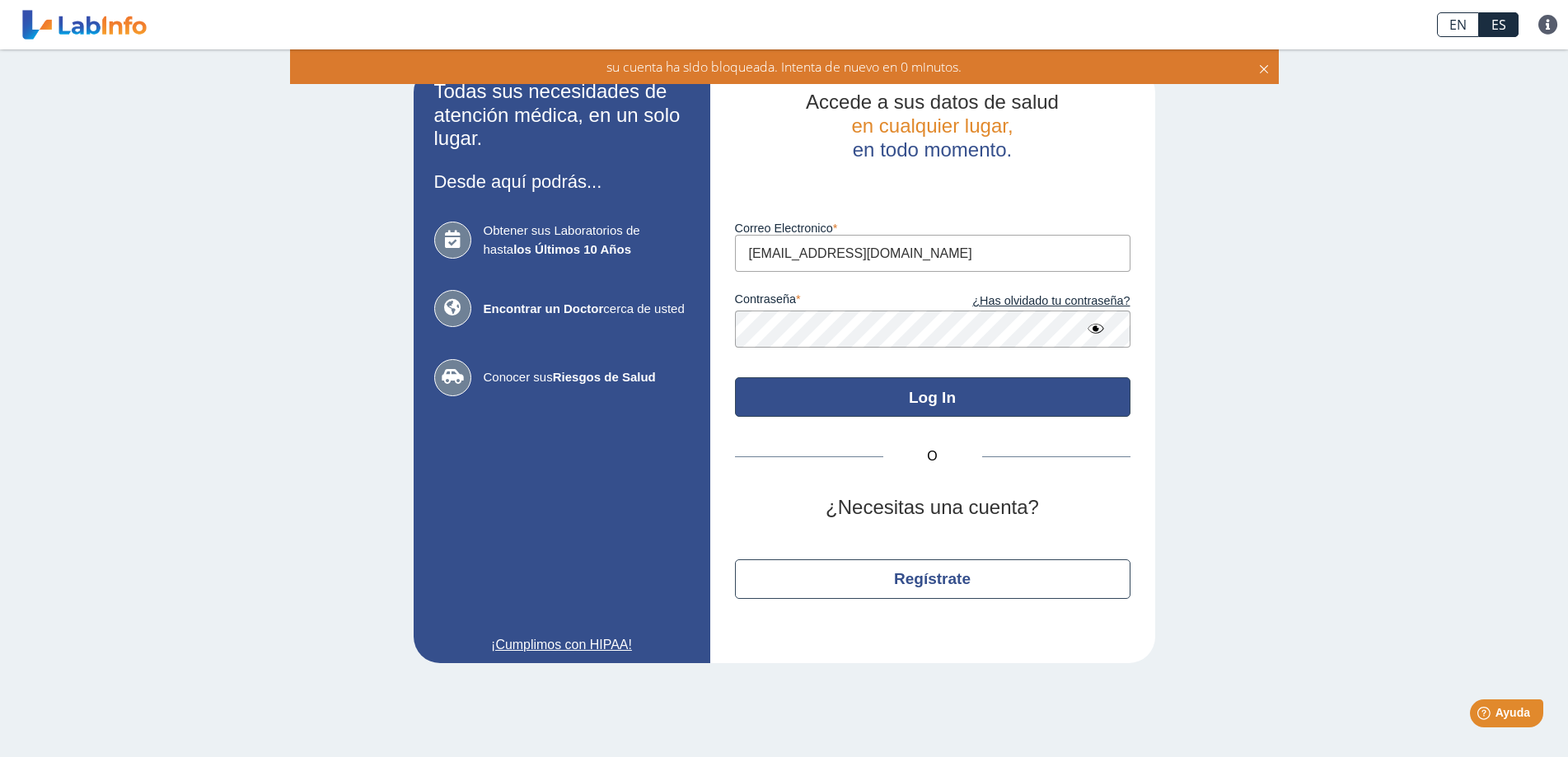
click at [955, 396] on button "Log In" at bounding box center [932, 397] width 396 height 39
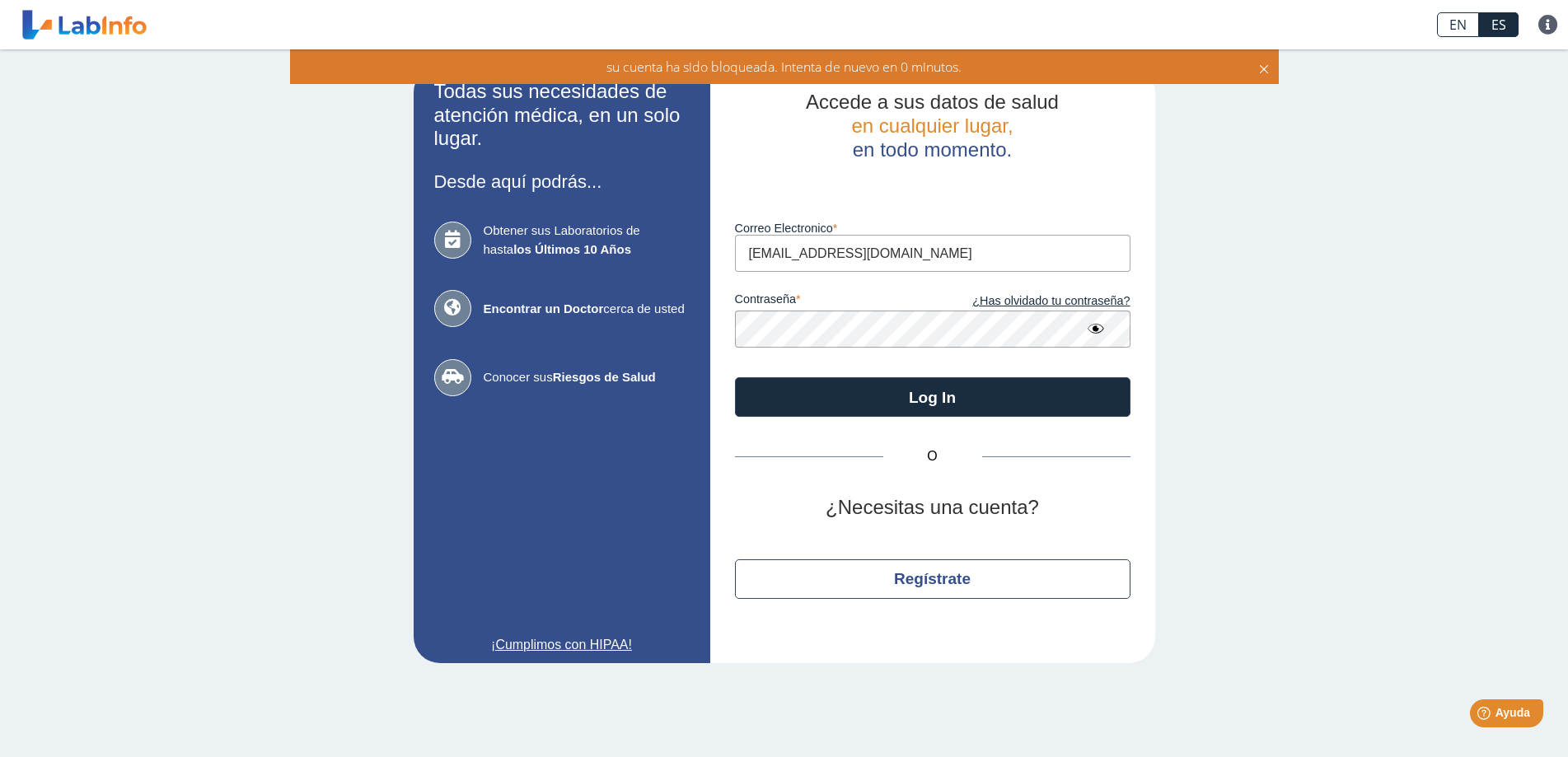
click at [105, 24] on link at bounding box center [84, 25] width 135 height 41
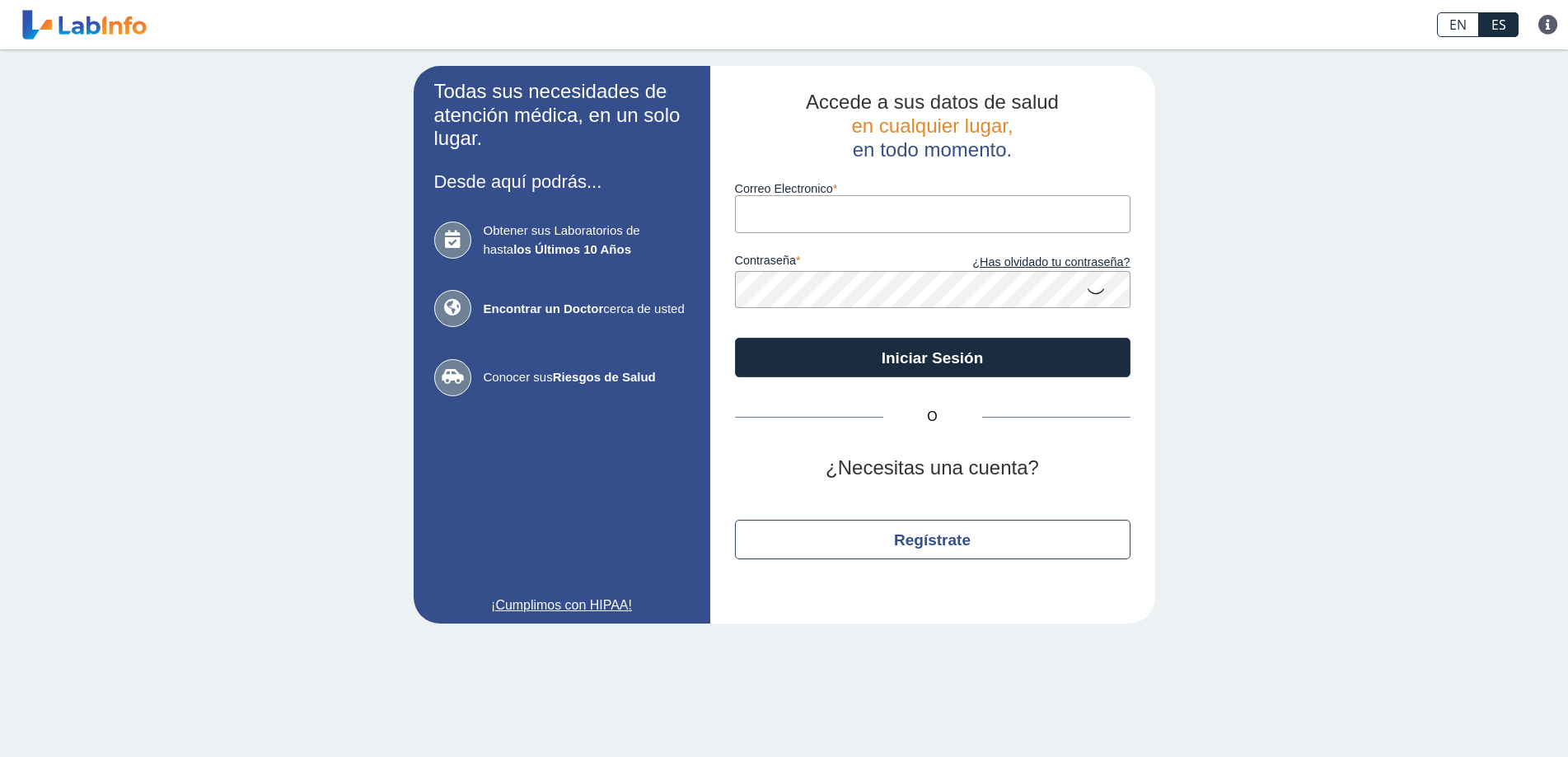
click at [794, 203] on input "Correo Electronico" at bounding box center [932, 214] width 396 height 37
type input "[EMAIL_ADDRESS][DOMAIN_NAME]"
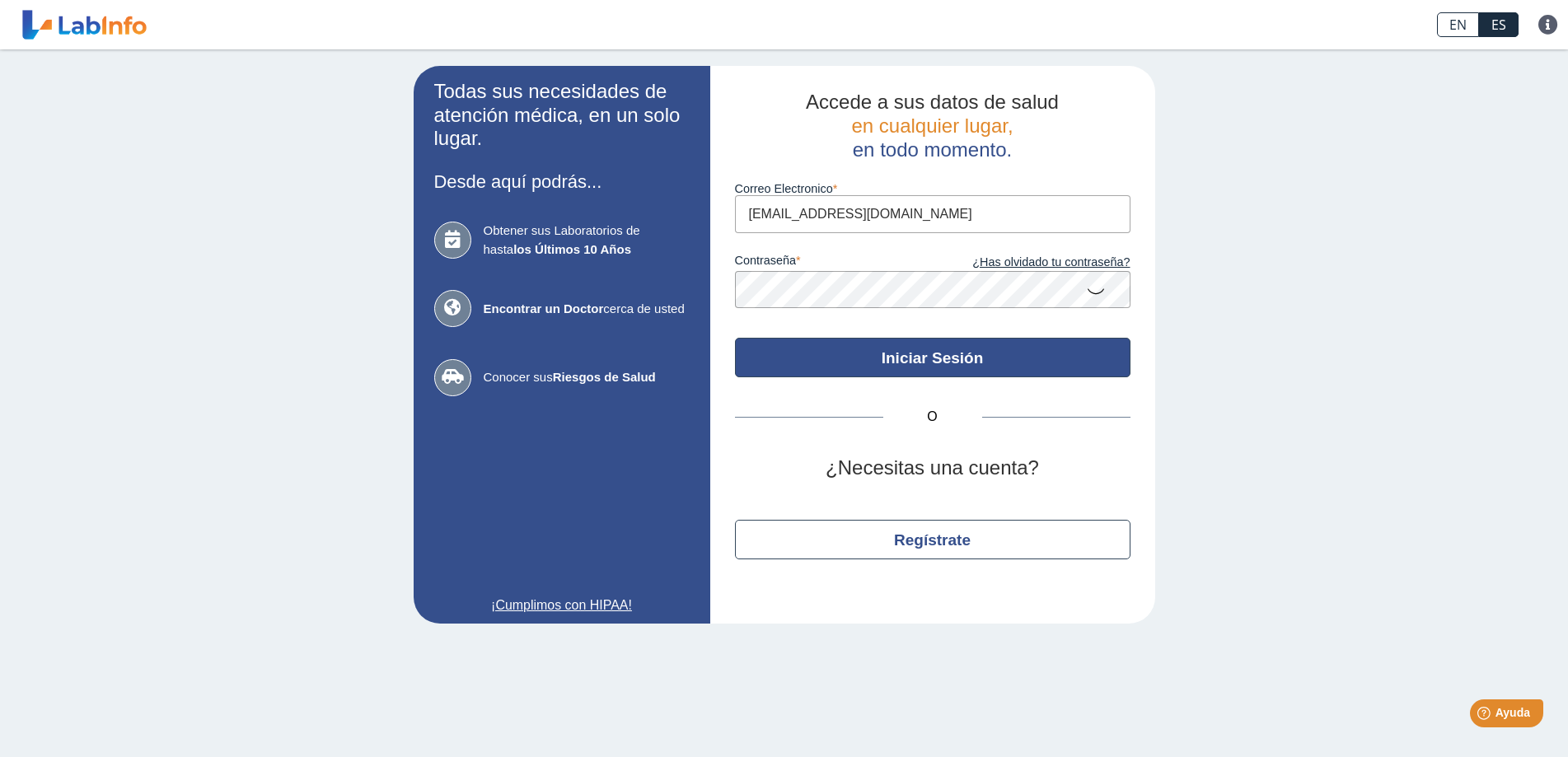
click at [879, 361] on button "Iniciar Sesión" at bounding box center [932, 357] width 396 height 39
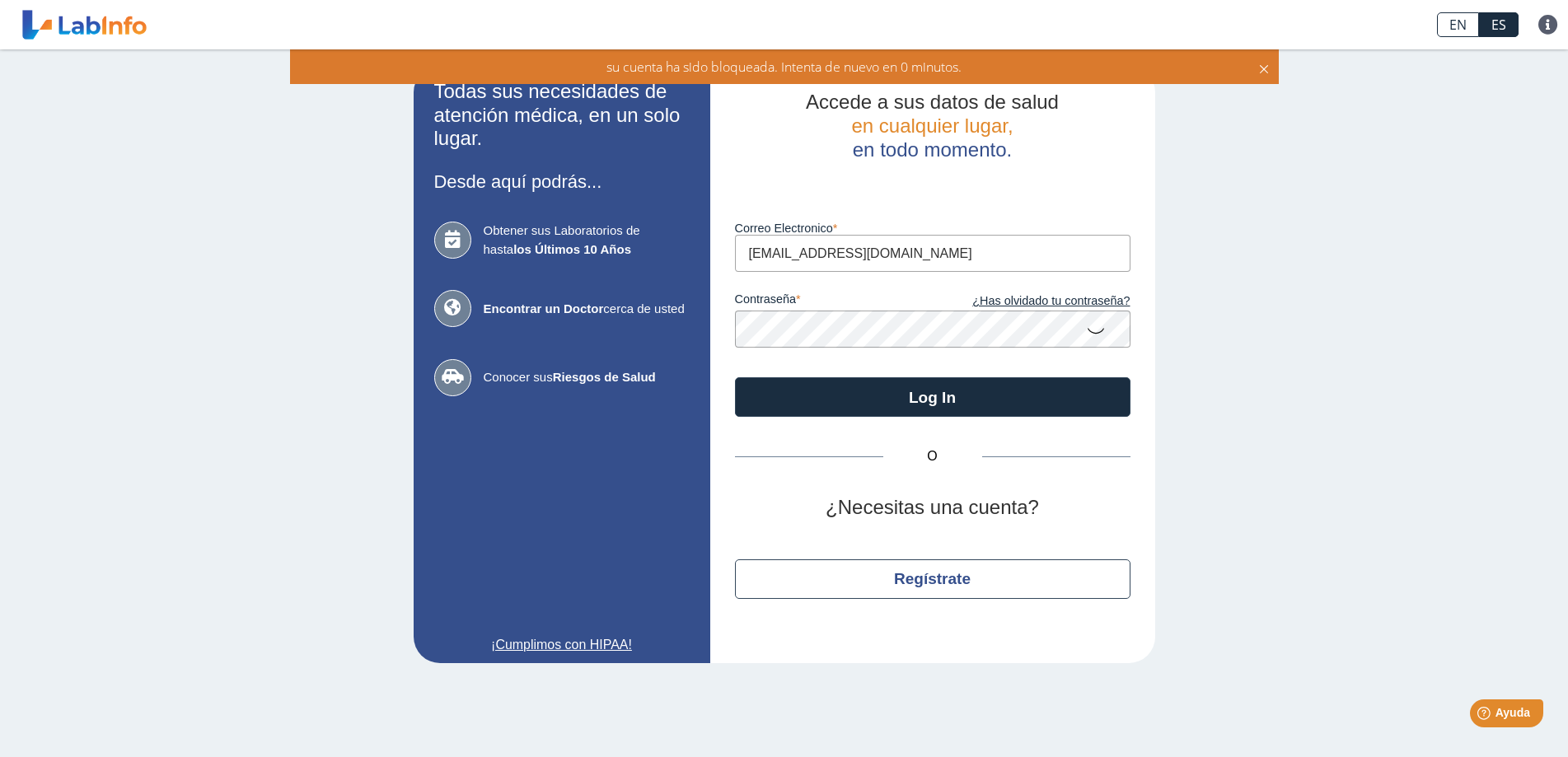
click at [1091, 330] on icon at bounding box center [1096, 330] width 20 height 32
click at [1379, 317] on div "Todas sus necesidades de atención médica, en un solo lugar. Desde aquí podrás..…" at bounding box center [784, 364] width 1568 height 630
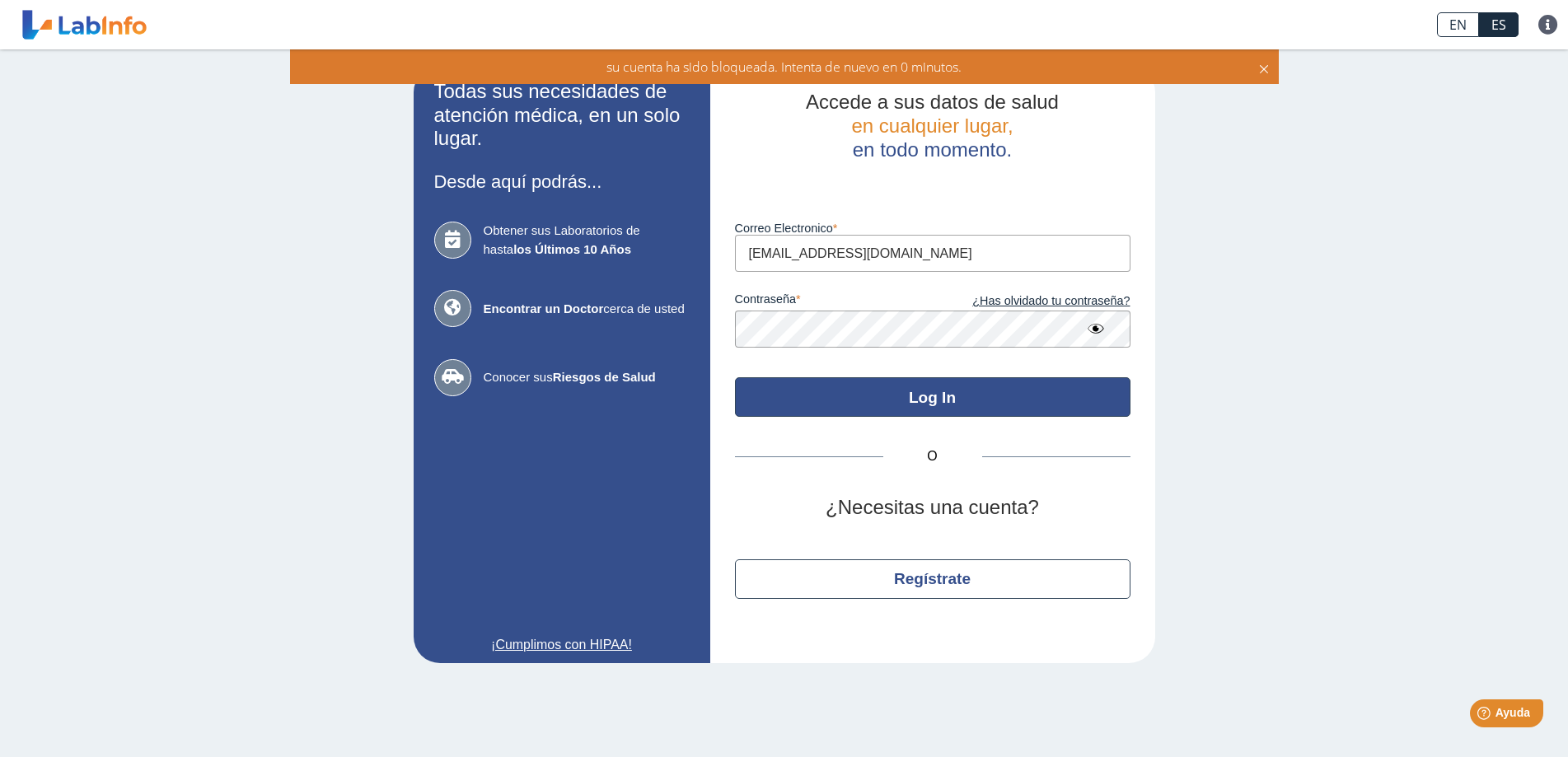
click at [1022, 397] on button "Log In" at bounding box center [932, 397] width 396 height 39
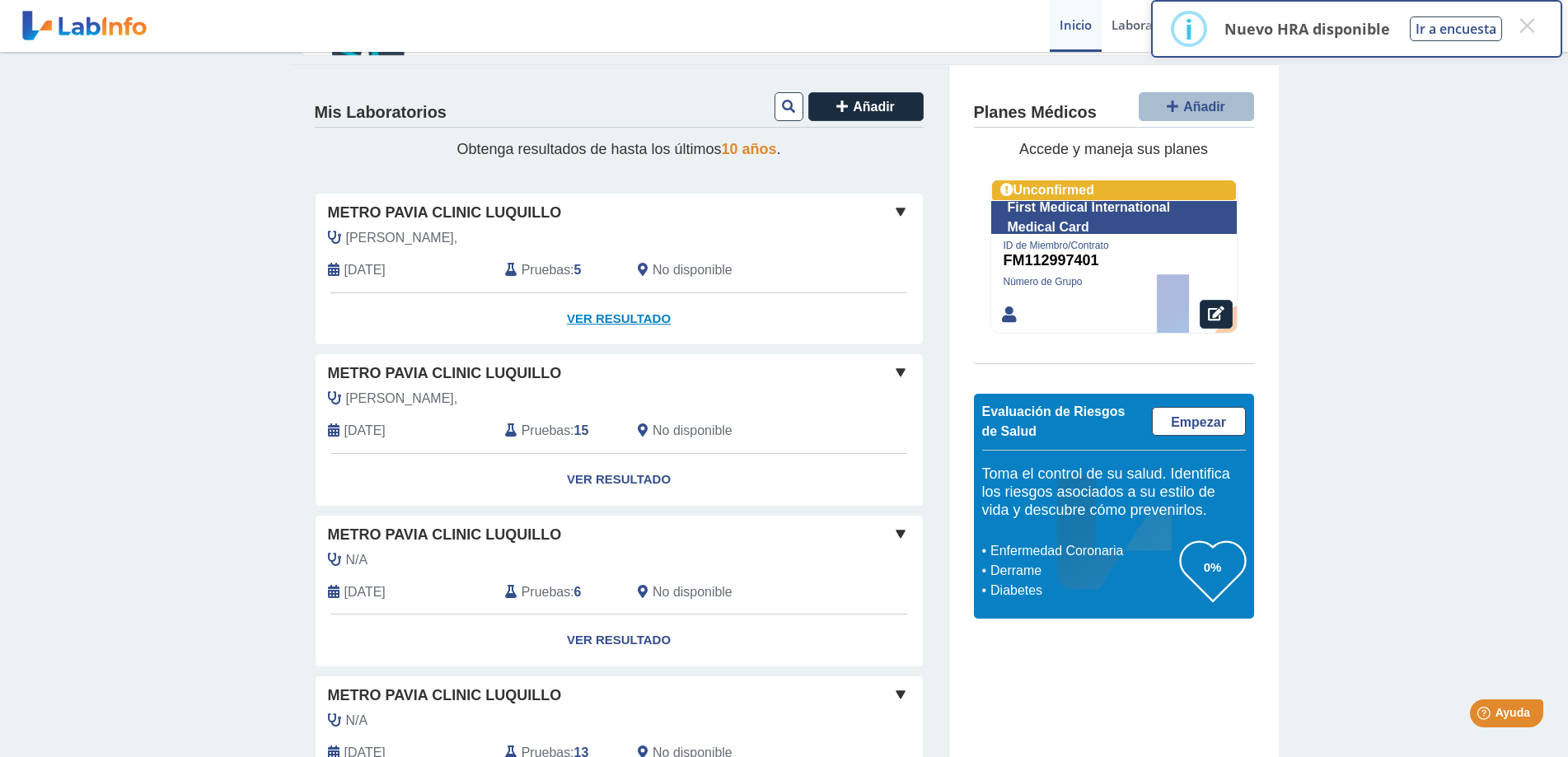
scroll to position [165, 0]
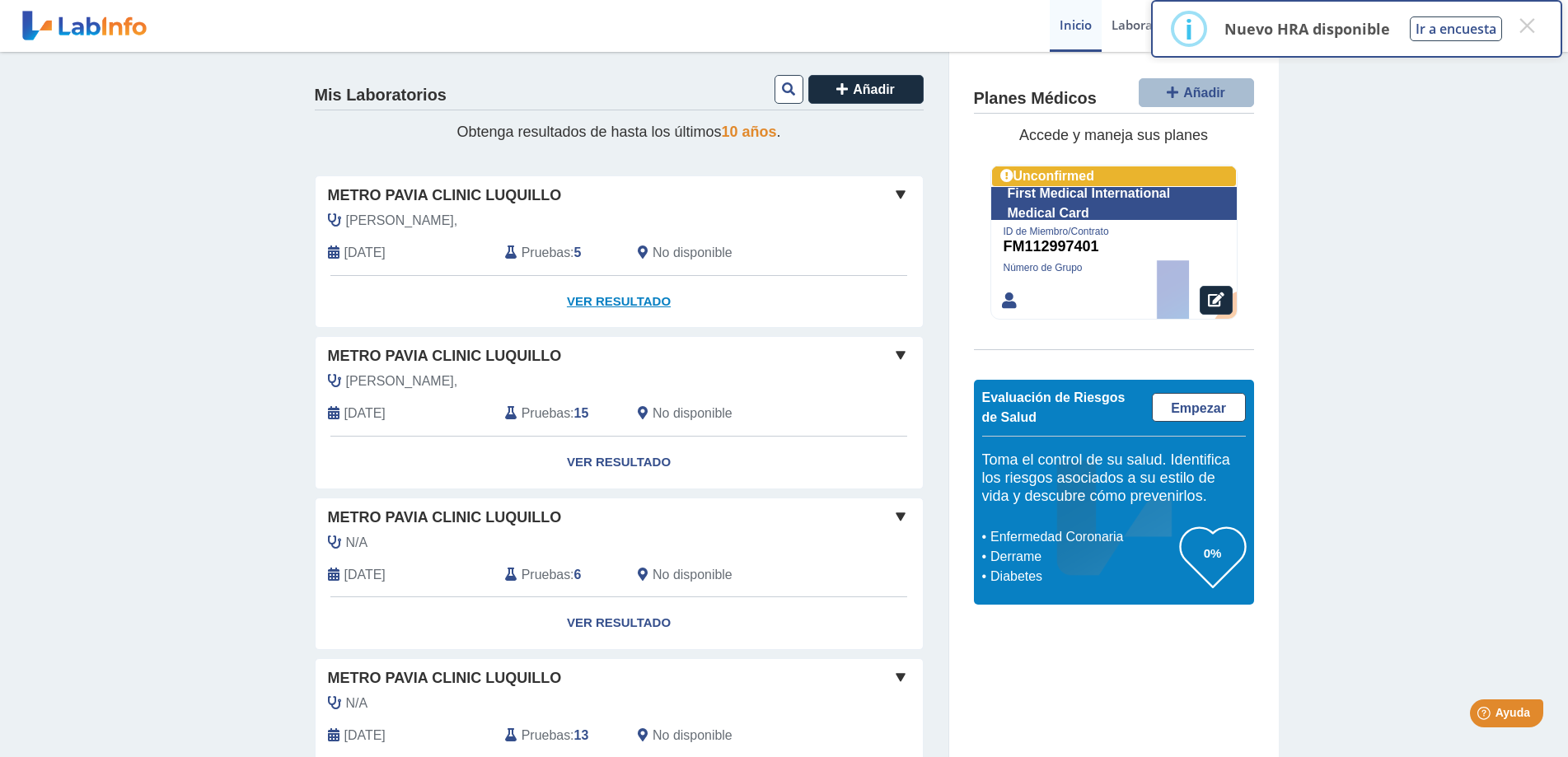
click at [612, 302] on link "Ver Resultado" at bounding box center [619, 301] width 607 height 52
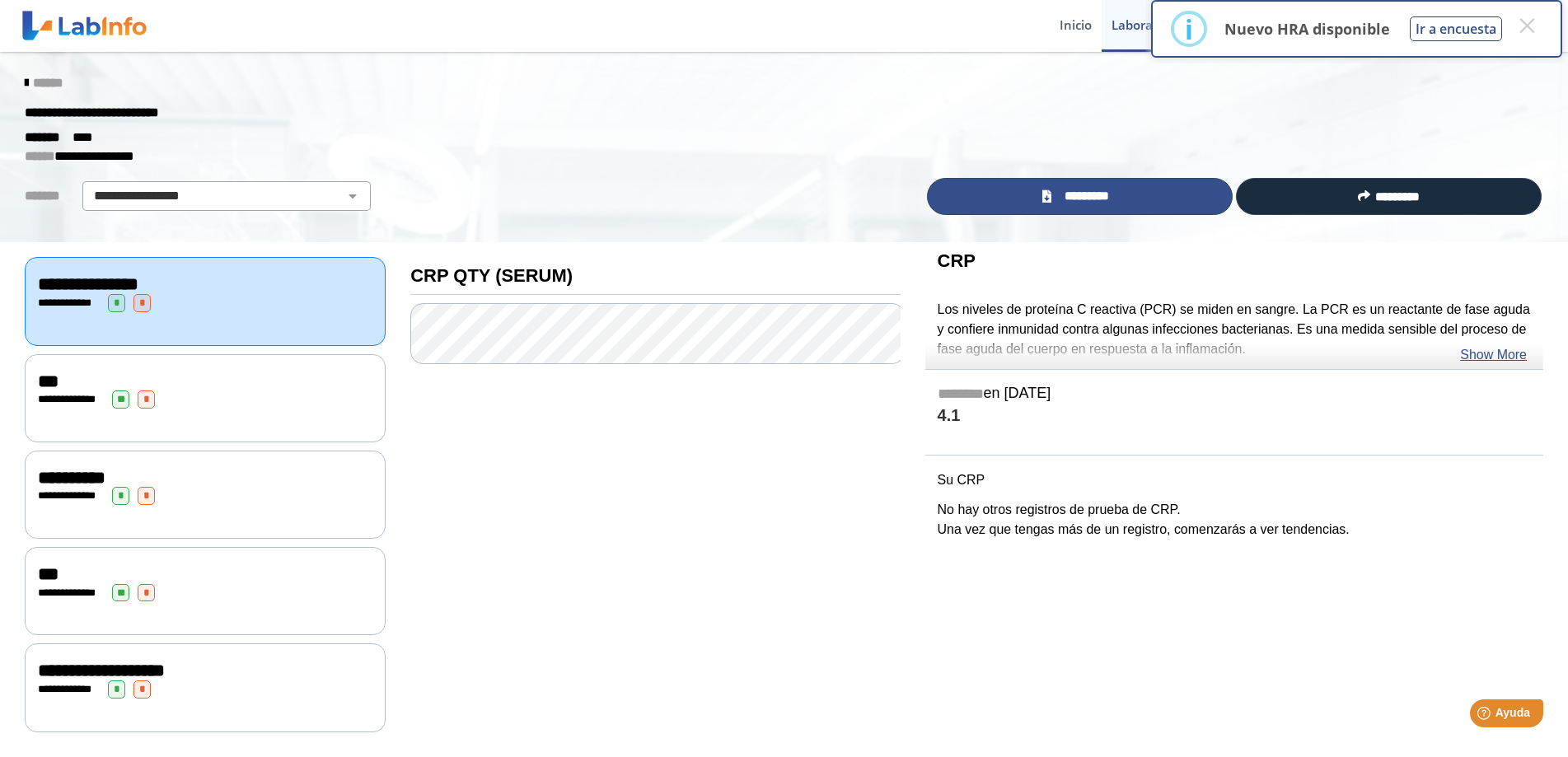
click at [1099, 190] on span "*********" at bounding box center [1086, 195] width 60 height 19
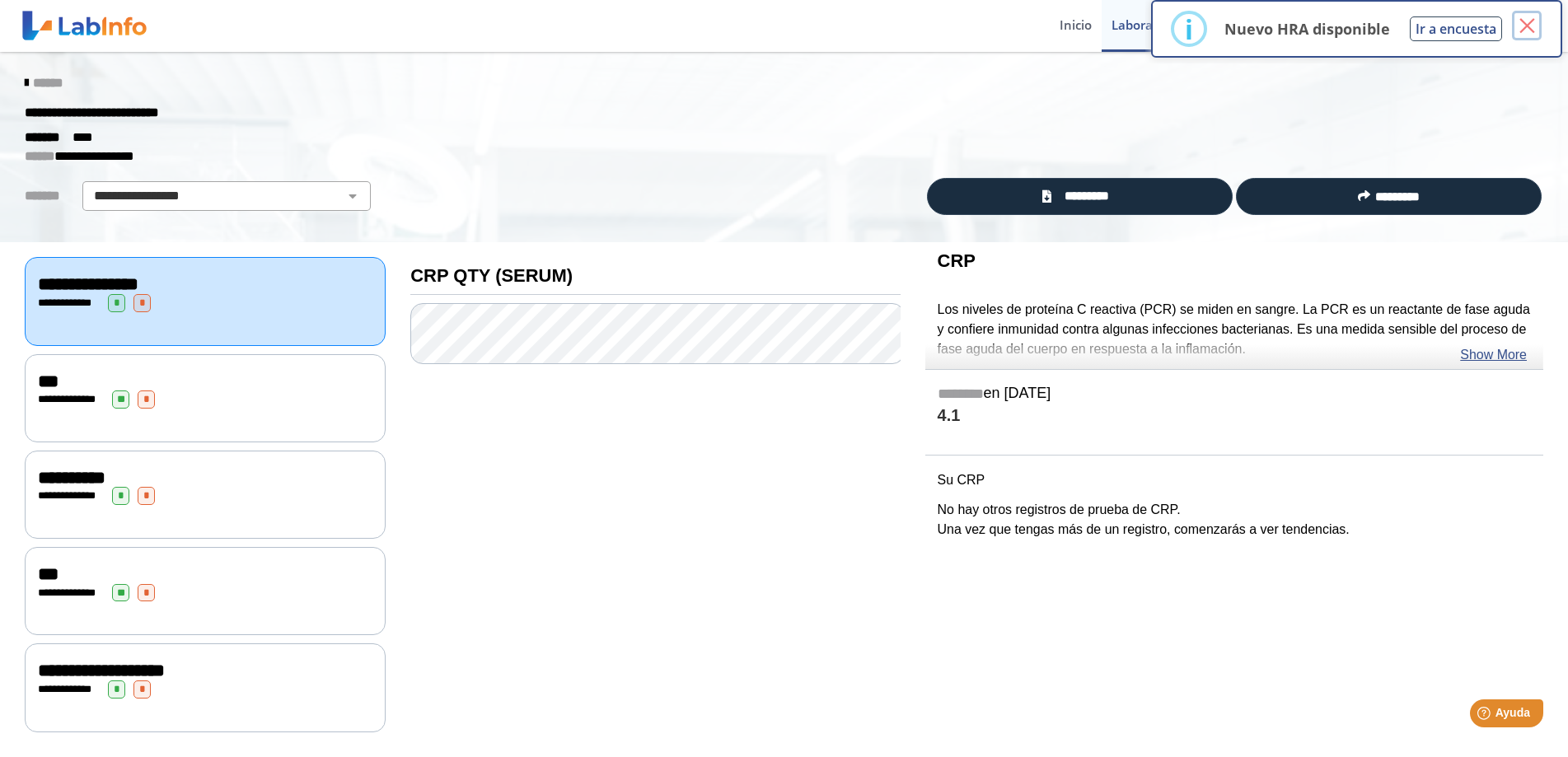
click at [1528, 20] on button "×" at bounding box center [1527, 26] width 29 height 29
